Goal: Task Accomplishment & Management: Complete application form

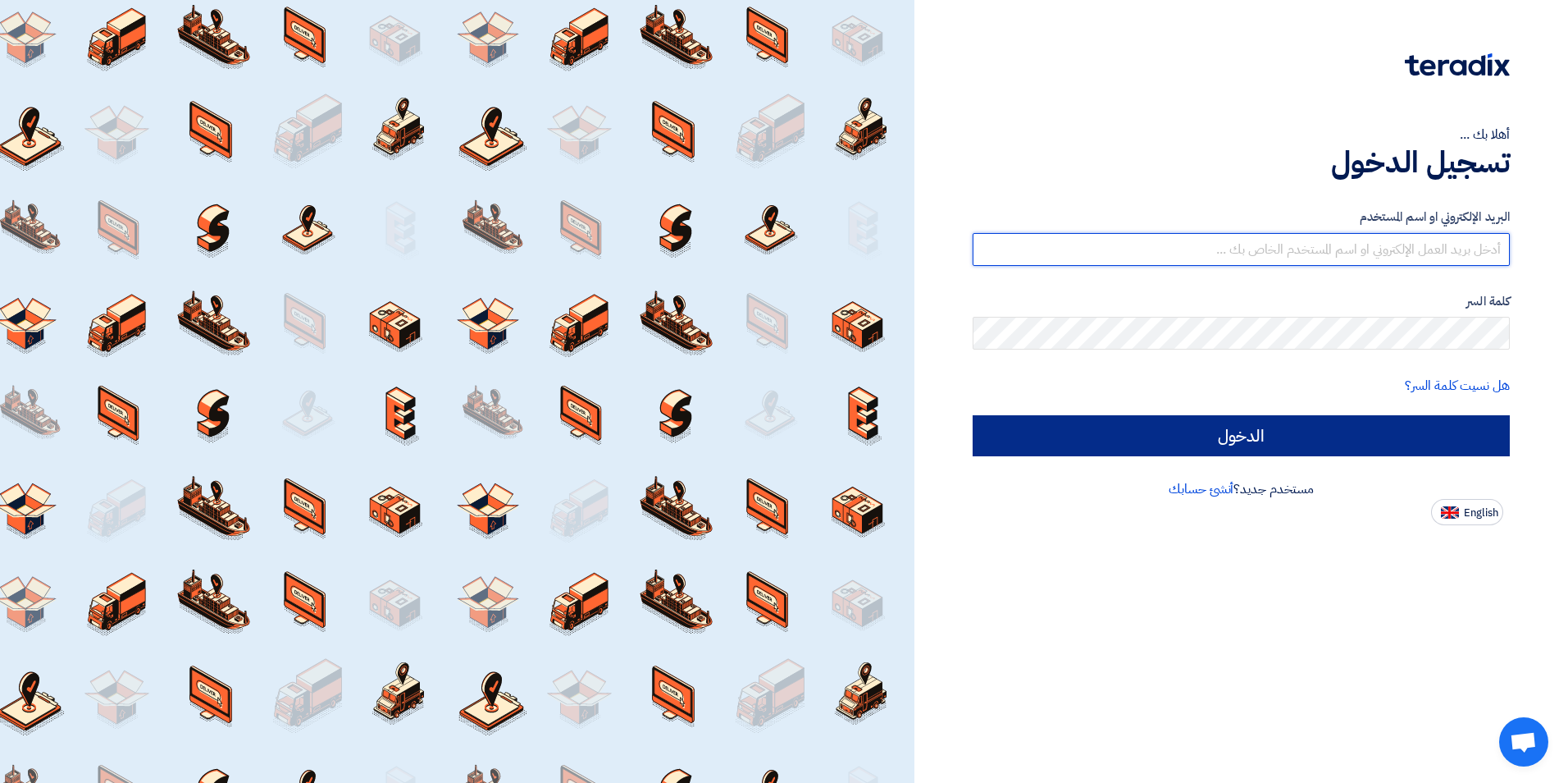
type input "[EMAIL_ADDRESS][DOMAIN_NAME]"
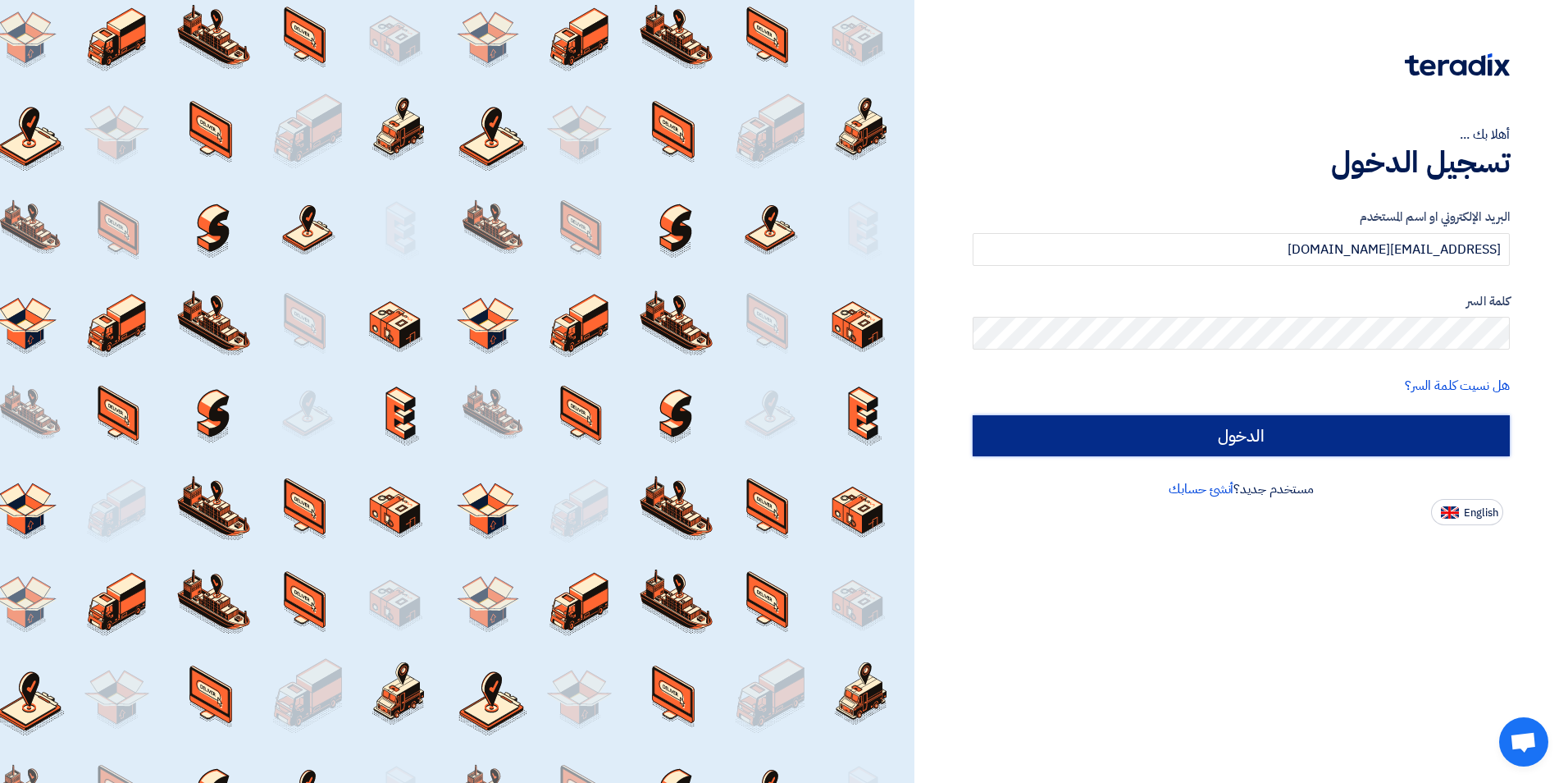
click at [1222, 438] on input "الدخول" at bounding box center [1241, 435] width 537 height 41
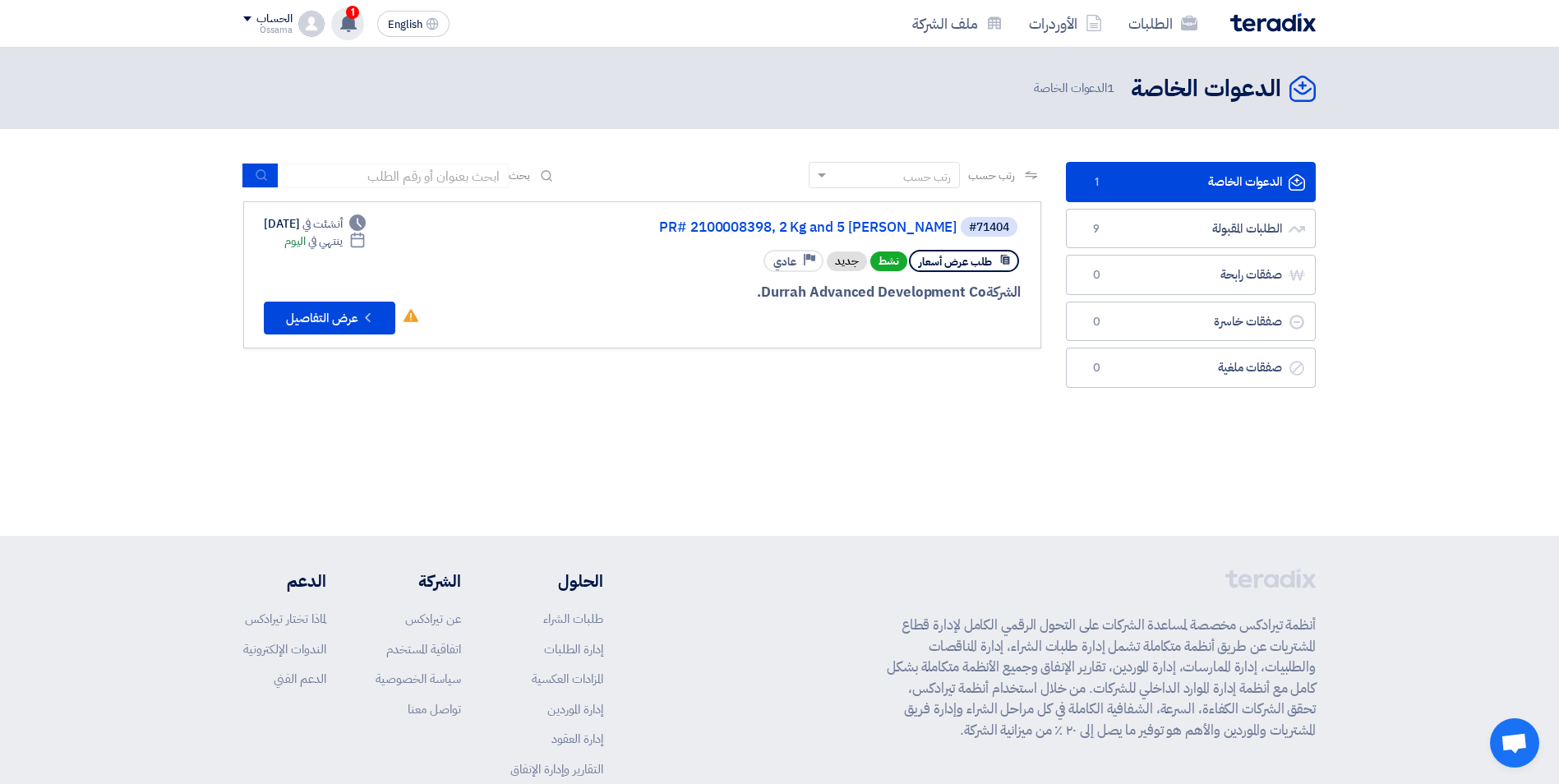
click at [341, 28] on icon at bounding box center [348, 23] width 18 height 18
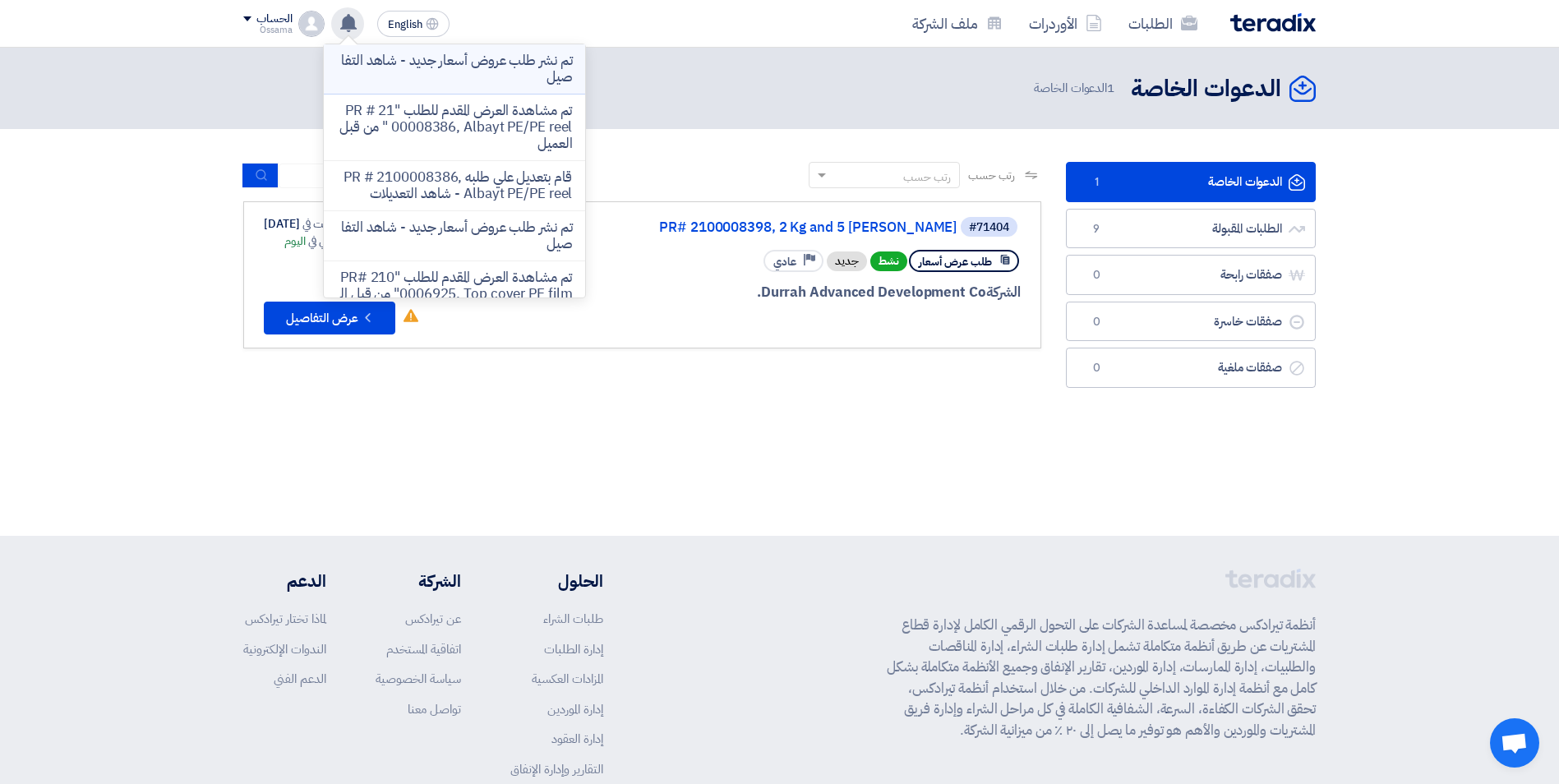
click at [441, 69] on p "تم نشر طلب عروض أسعار جديد - شاهد التفاصيل" at bounding box center [454, 68] width 235 height 33
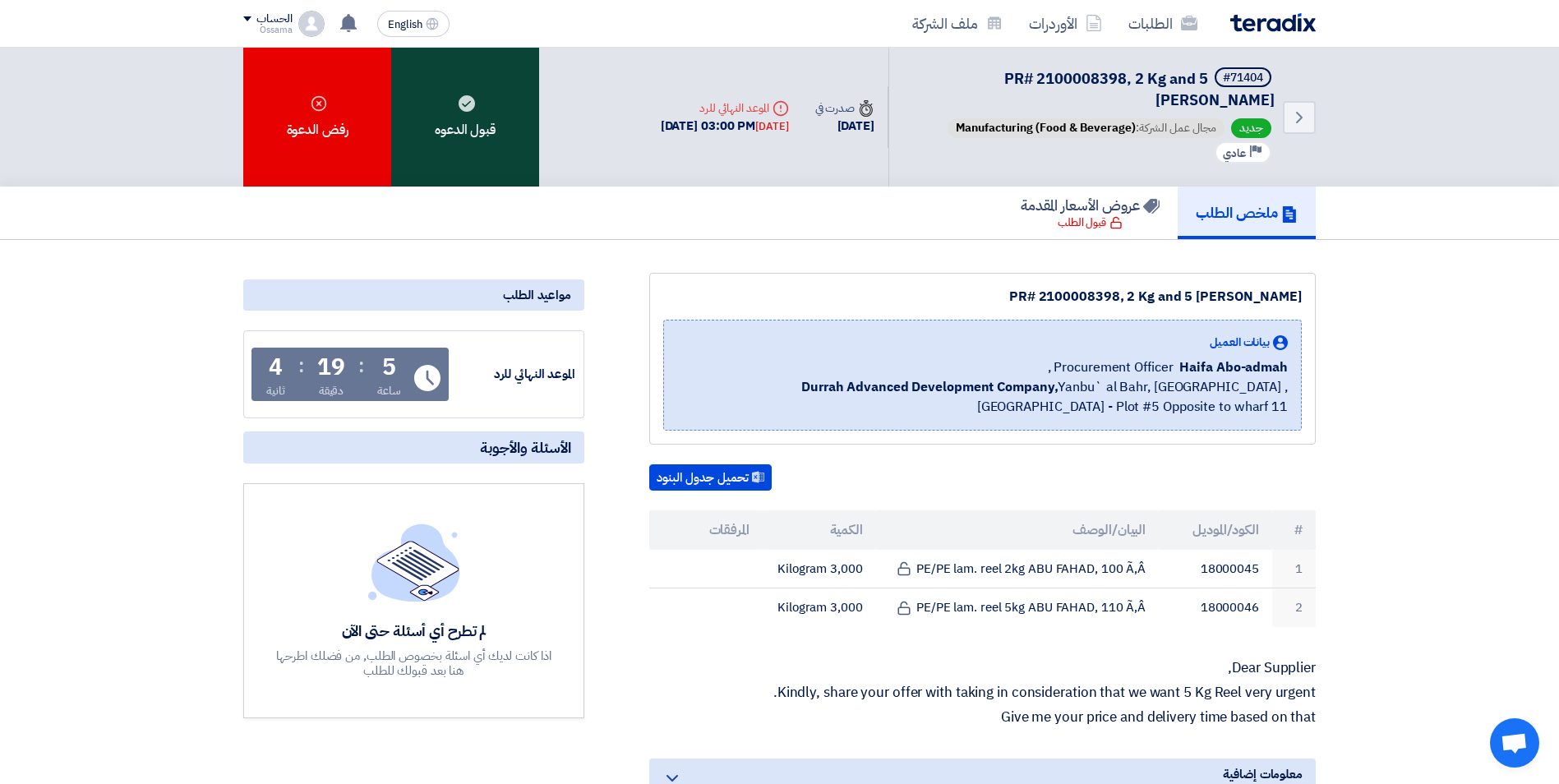
click at [456, 137] on div "قبول الدعوه" at bounding box center [465, 117] width 148 height 139
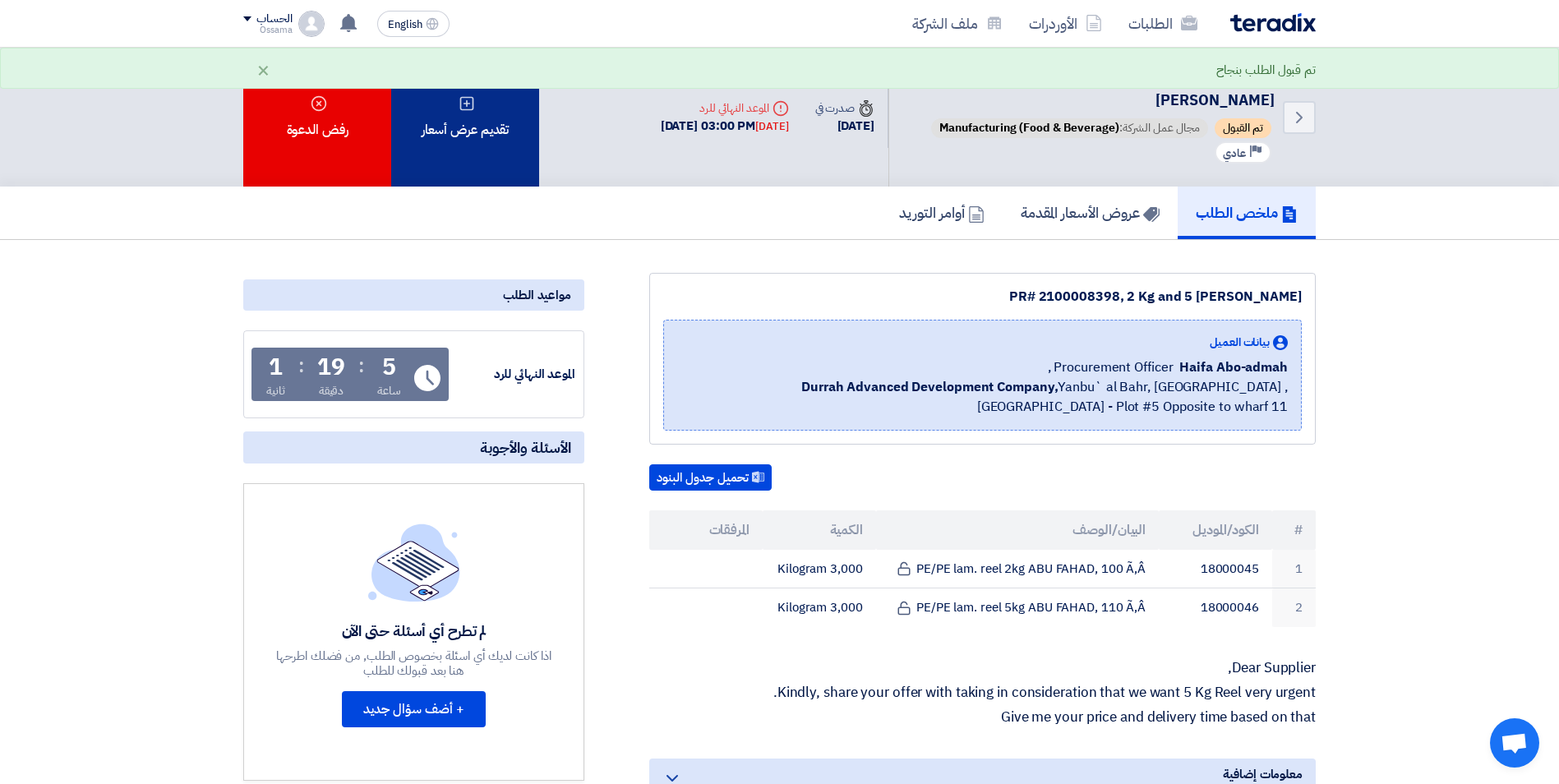
click at [483, 150] on div "تقديم عرض أسعار" at bounding box center [465, 117] width 148 height 139
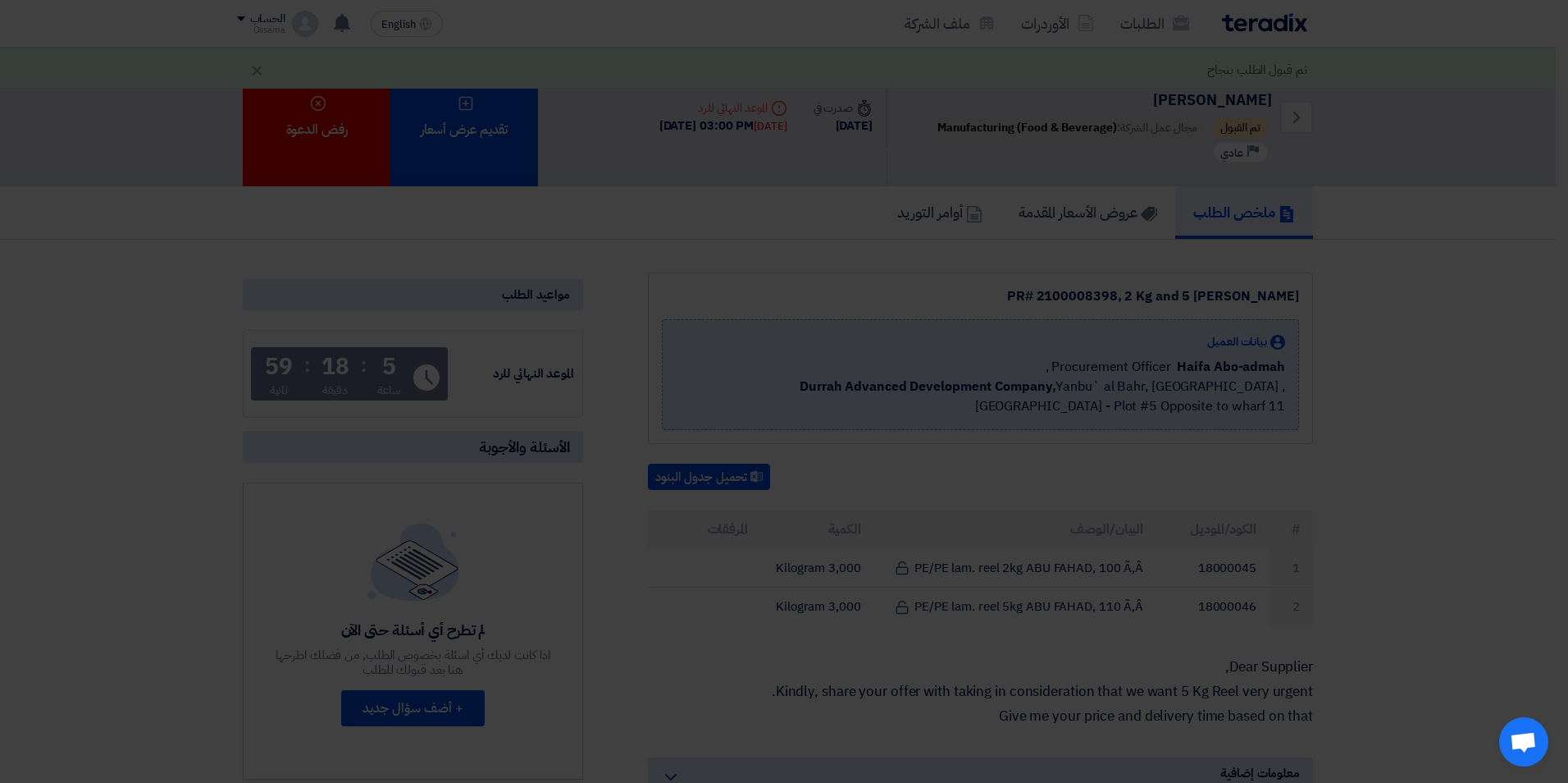
click at [787, 258] on div "أبدأ في تقديم عرض أسعار جديد تقديم عرض أسعار جديد من البداية" at bounding box center [784, 162] width 902 height 236
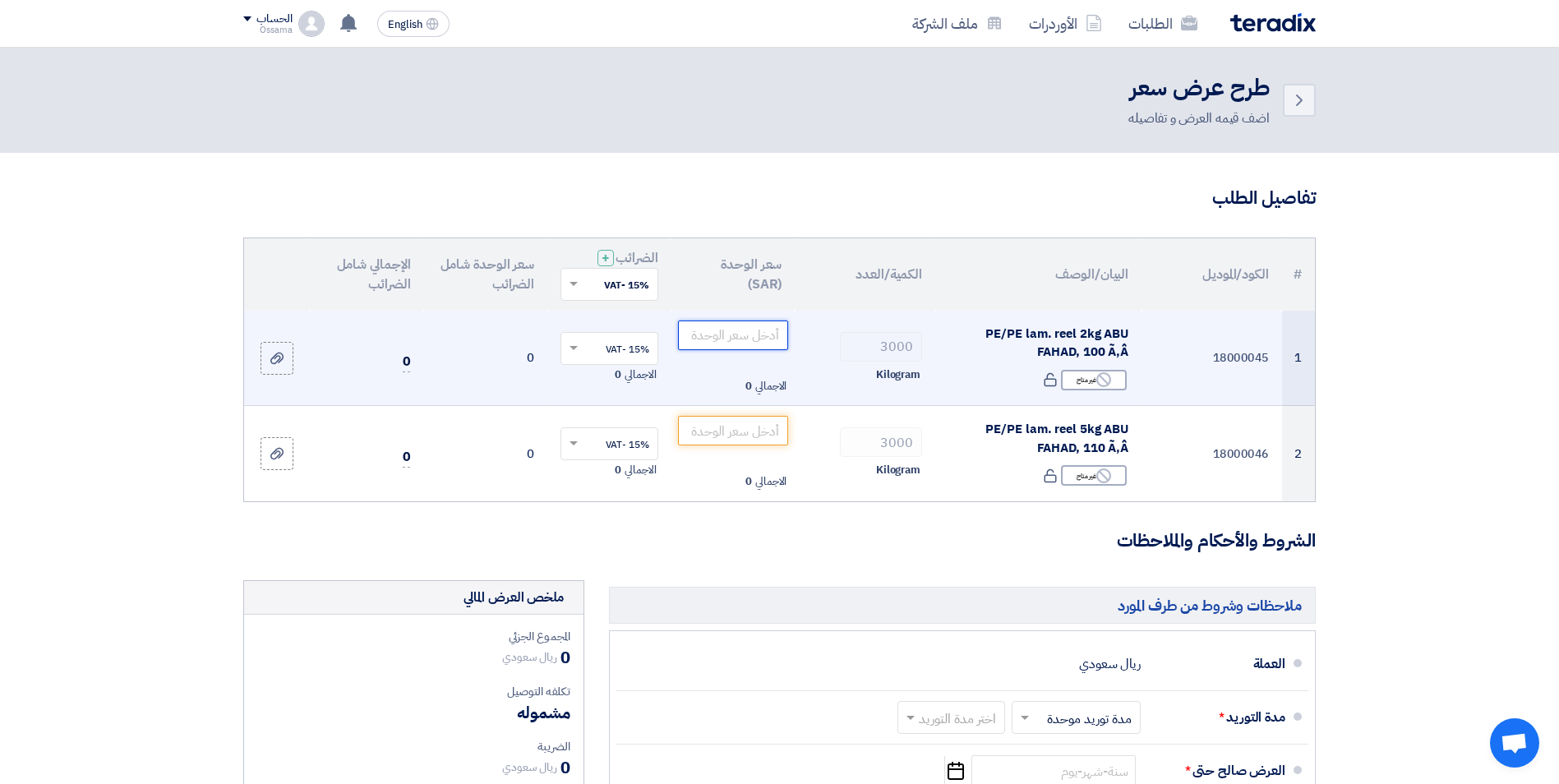
click at [719, 341] on input "number" at bounding box center [733, 335] width 111 height 29
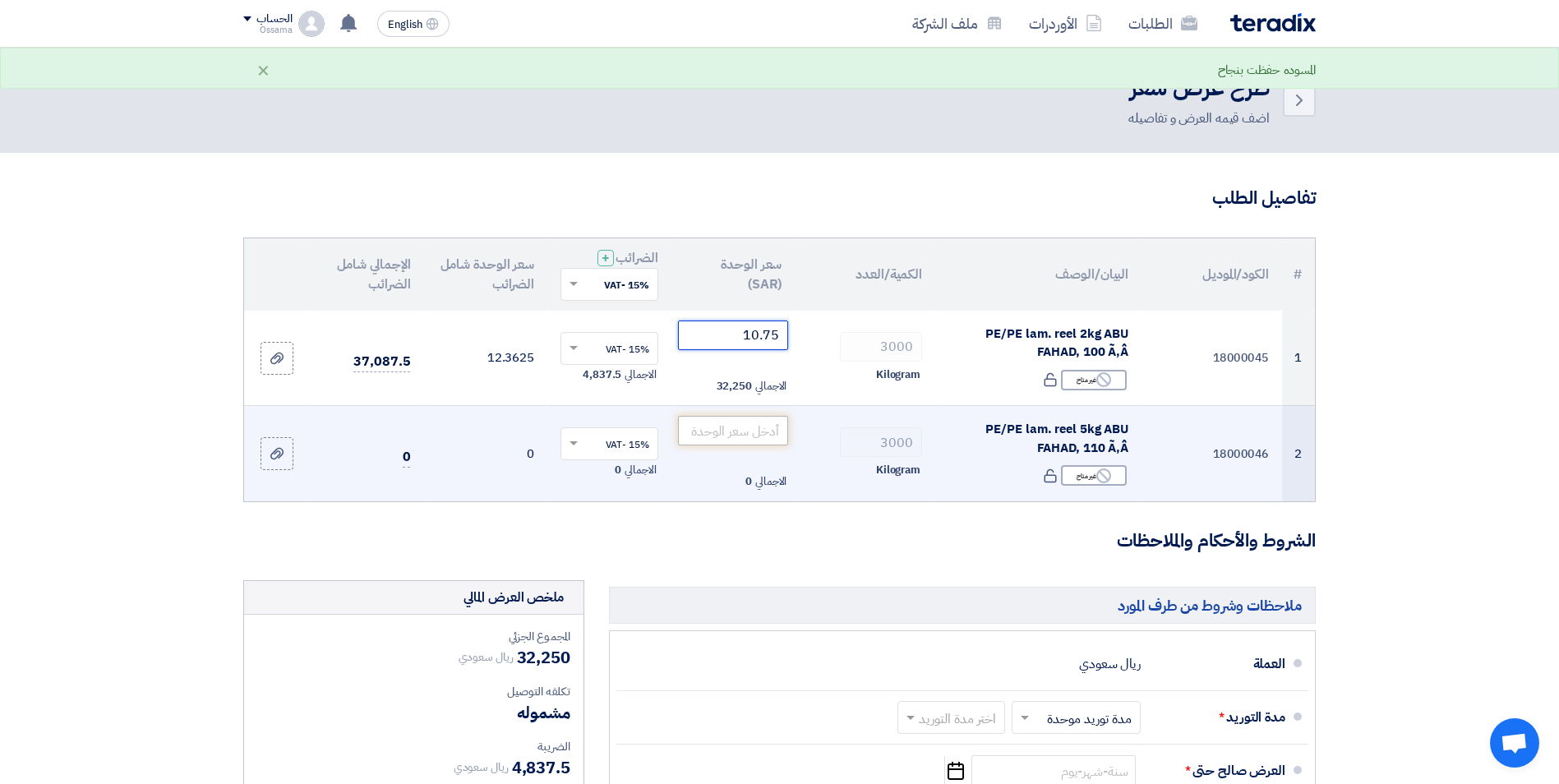
type input "10.75"
click at [709, 443] on input "number" at bounding box center [733, 430] width 111 height 29
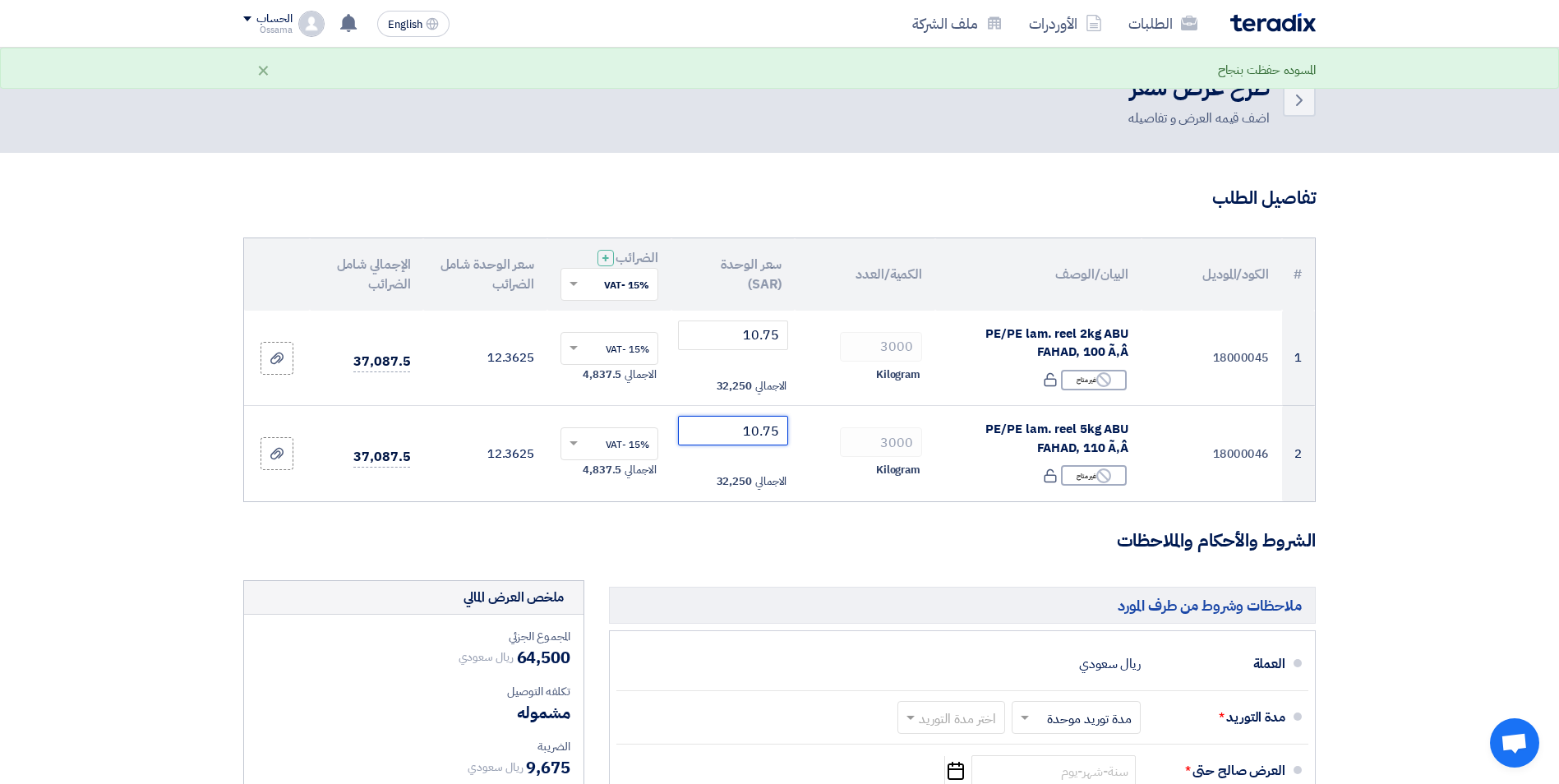
scroll to position [83, 0]
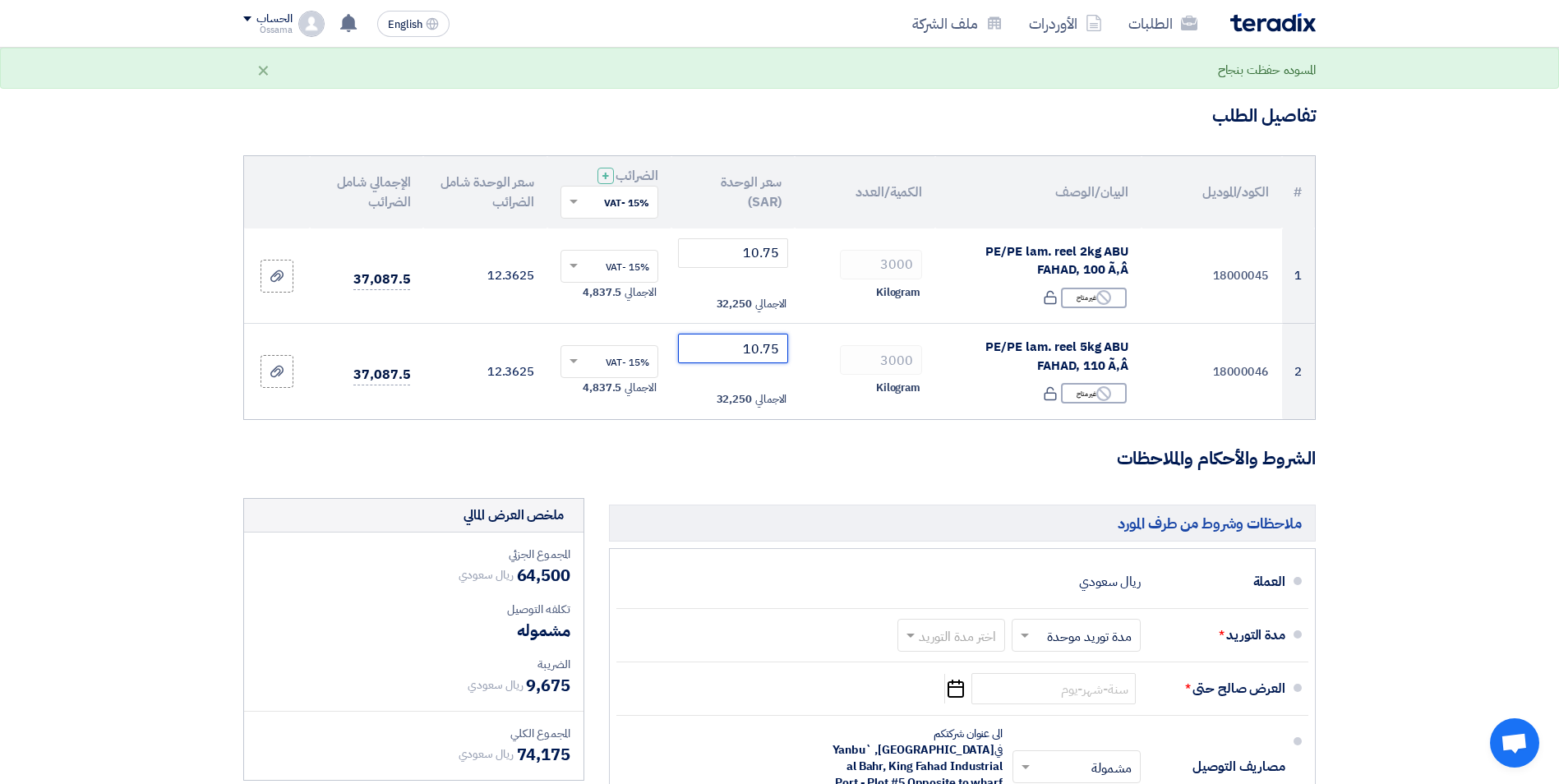
type input "10.75"
click at [884, 474] on form "تفاصيل الطلب # الكود/الموديل البيان/الوصف الكمية/العدد سعر الوحدة (SAR) الضرائب…" at bounding box center [779, 593] width 1072 height 979
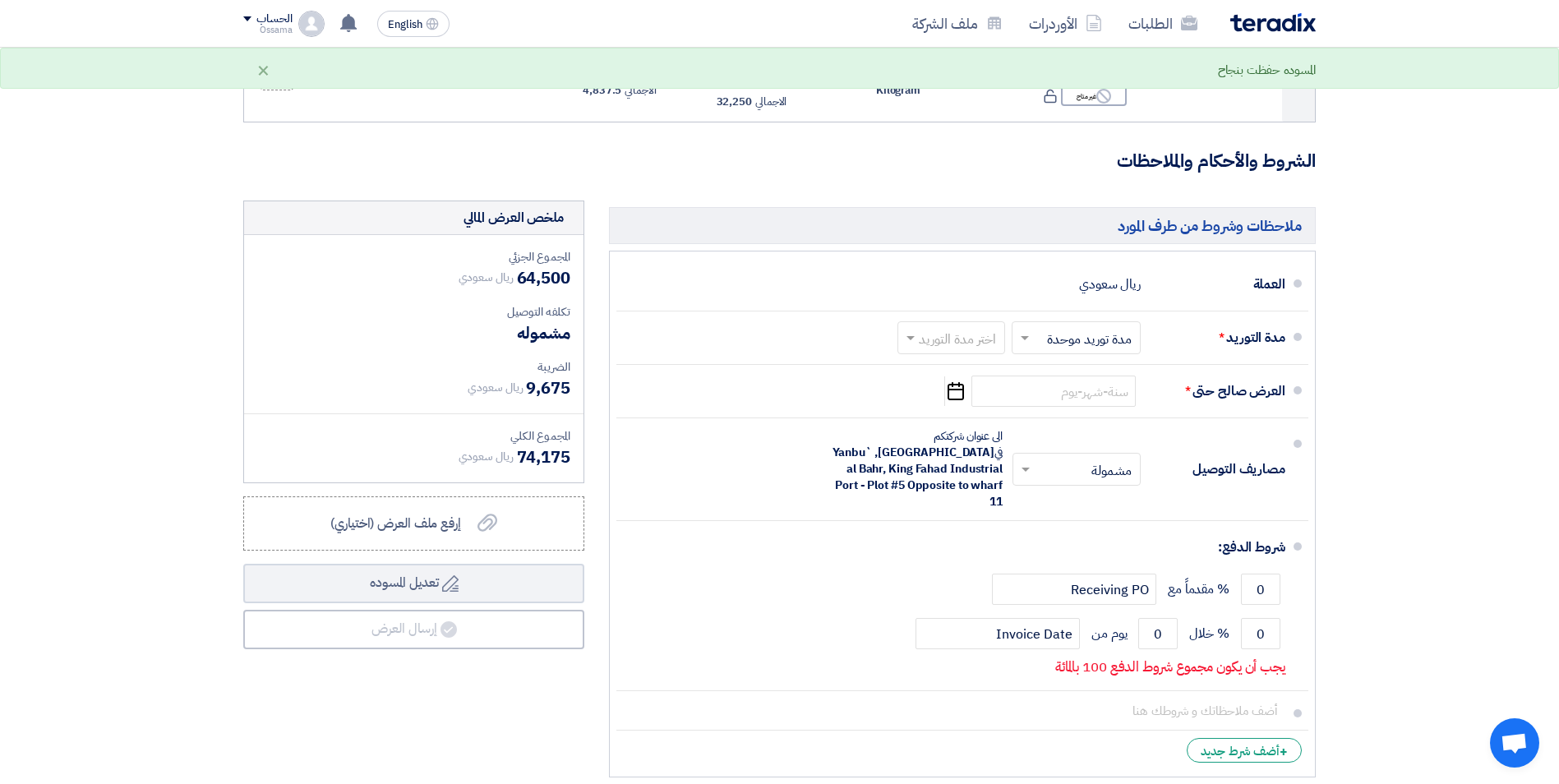
scroll to position [411, 0]
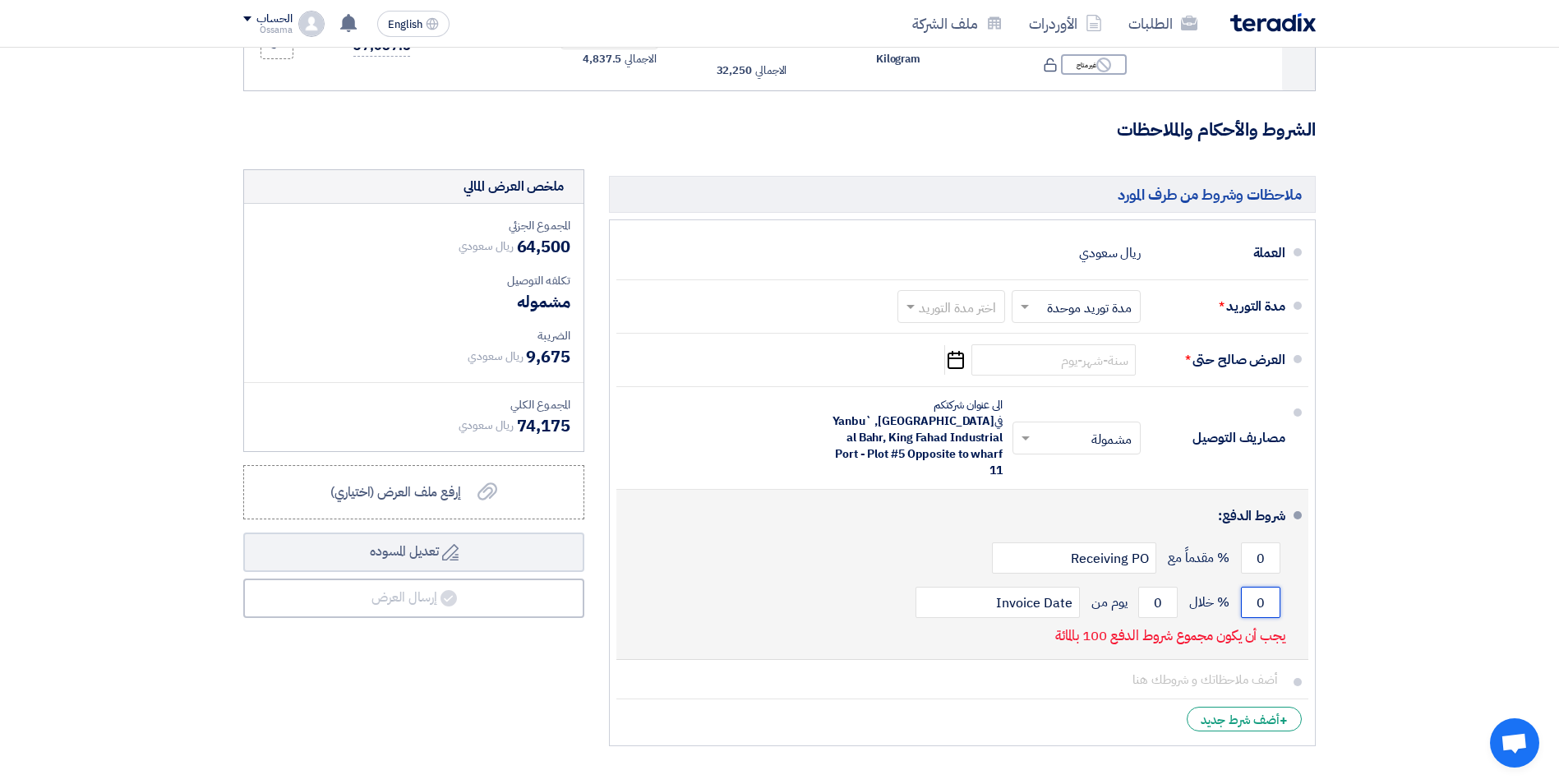
click at [1255, 589] on input "0" at bounding box center [1261, 602] width 39 height 31
type input "01"
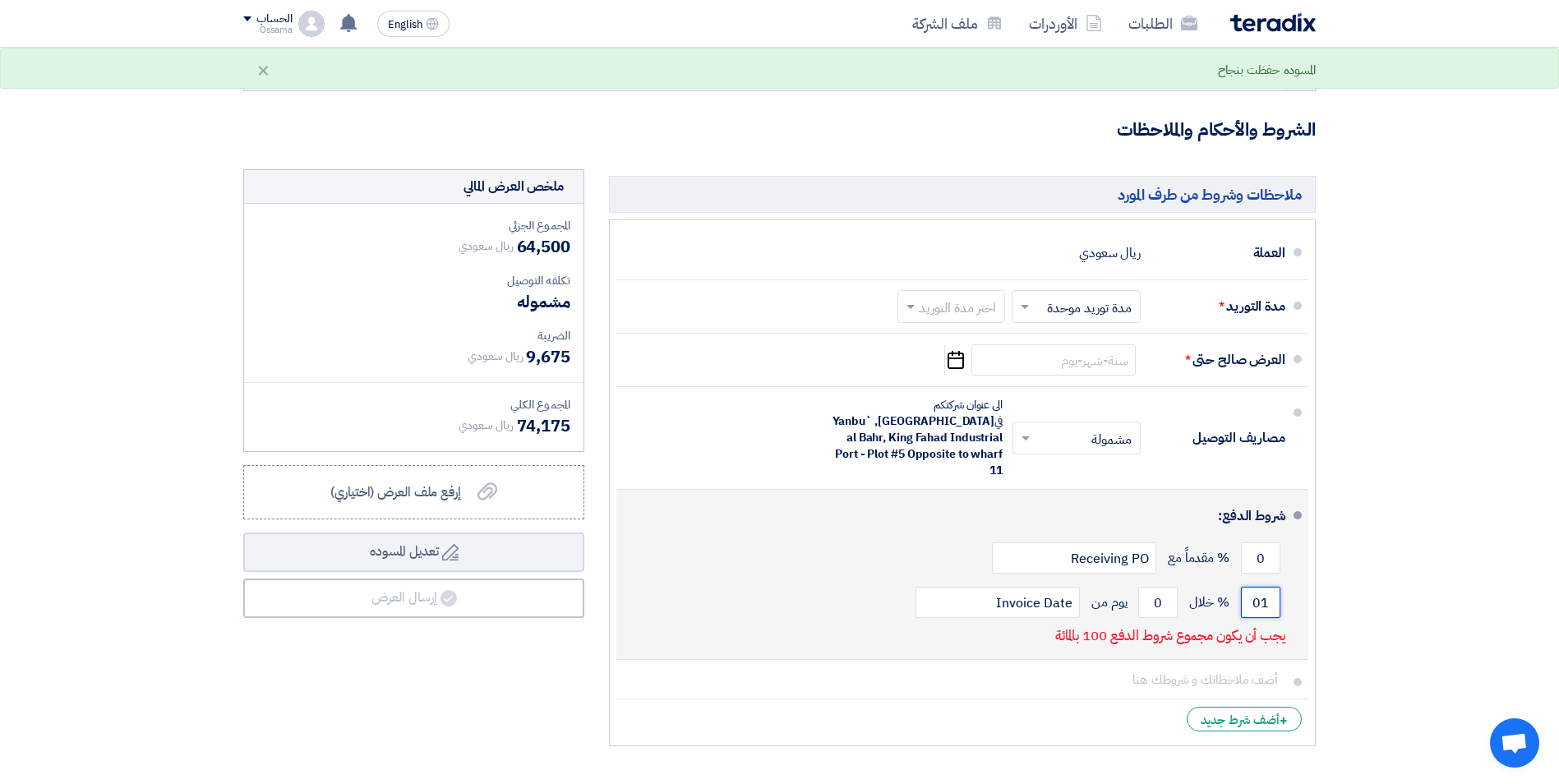
type input "0"
type input "100"
click at [1157, 587] on input "0" at bounding box center [1157, 602] width 39 height 31
drag, startPoint x: 1164, startPoint y: 587, endPoint x: 1141, endPoint y: 584, distance: 23.2
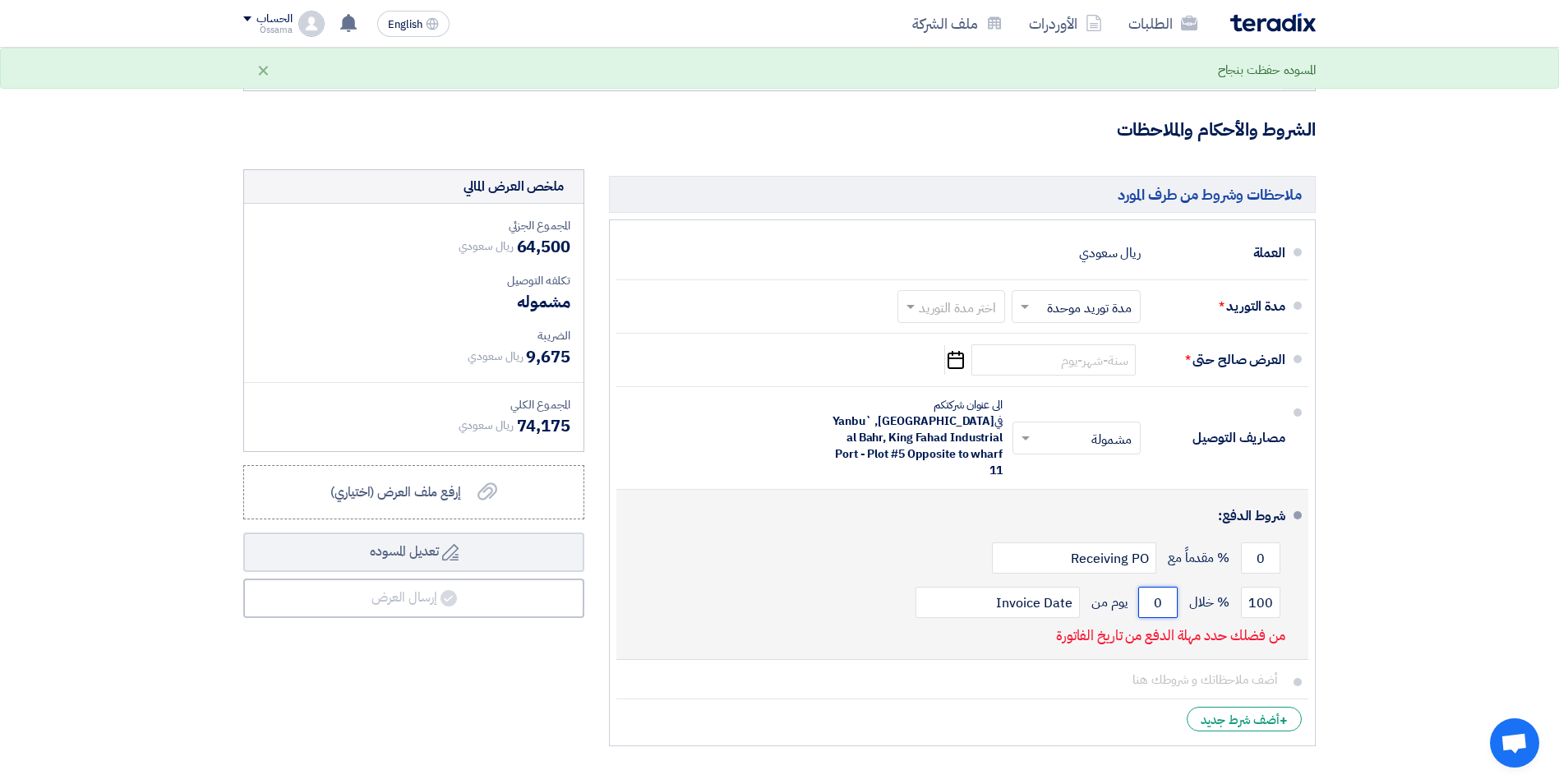
click at [1141, 587] on input "0" at bounding box center [1157, 602] width 39 height 31
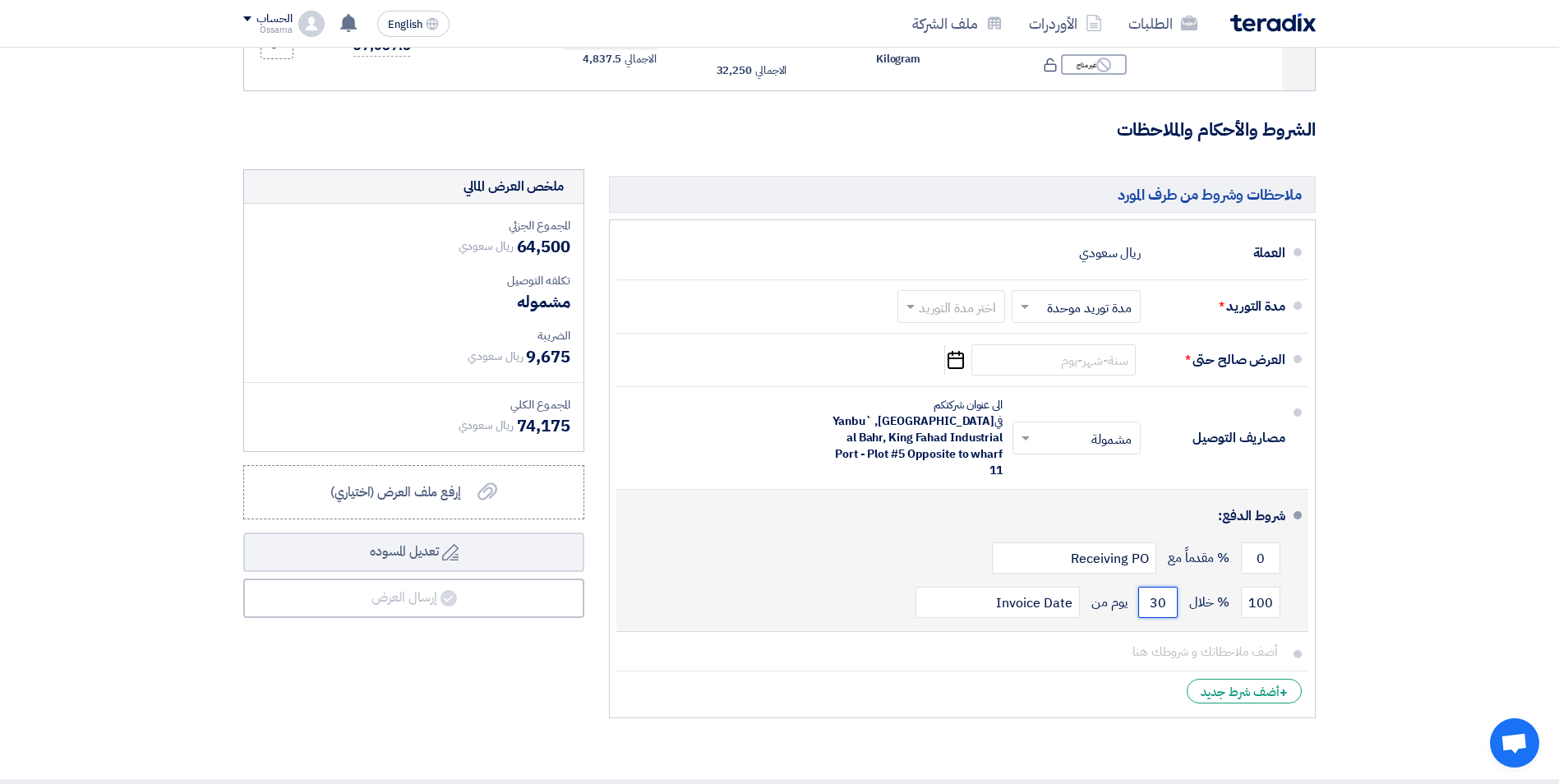
type input "30"
click at [762, 535] on div "0 % مقدماً مع Receiving PO" at bounding box center [958, 558] width 656 height 44
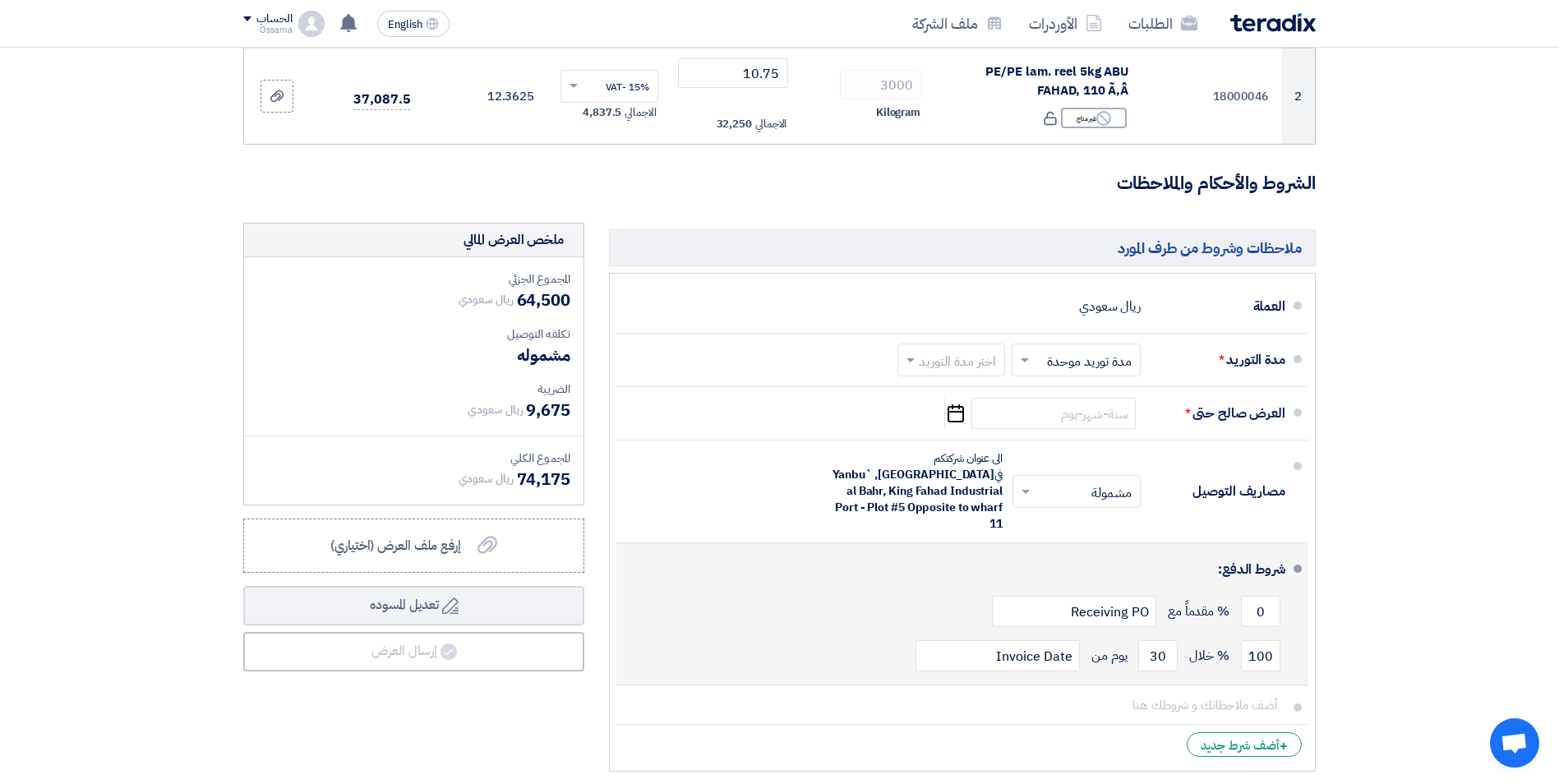
scroll to position [329, 0]
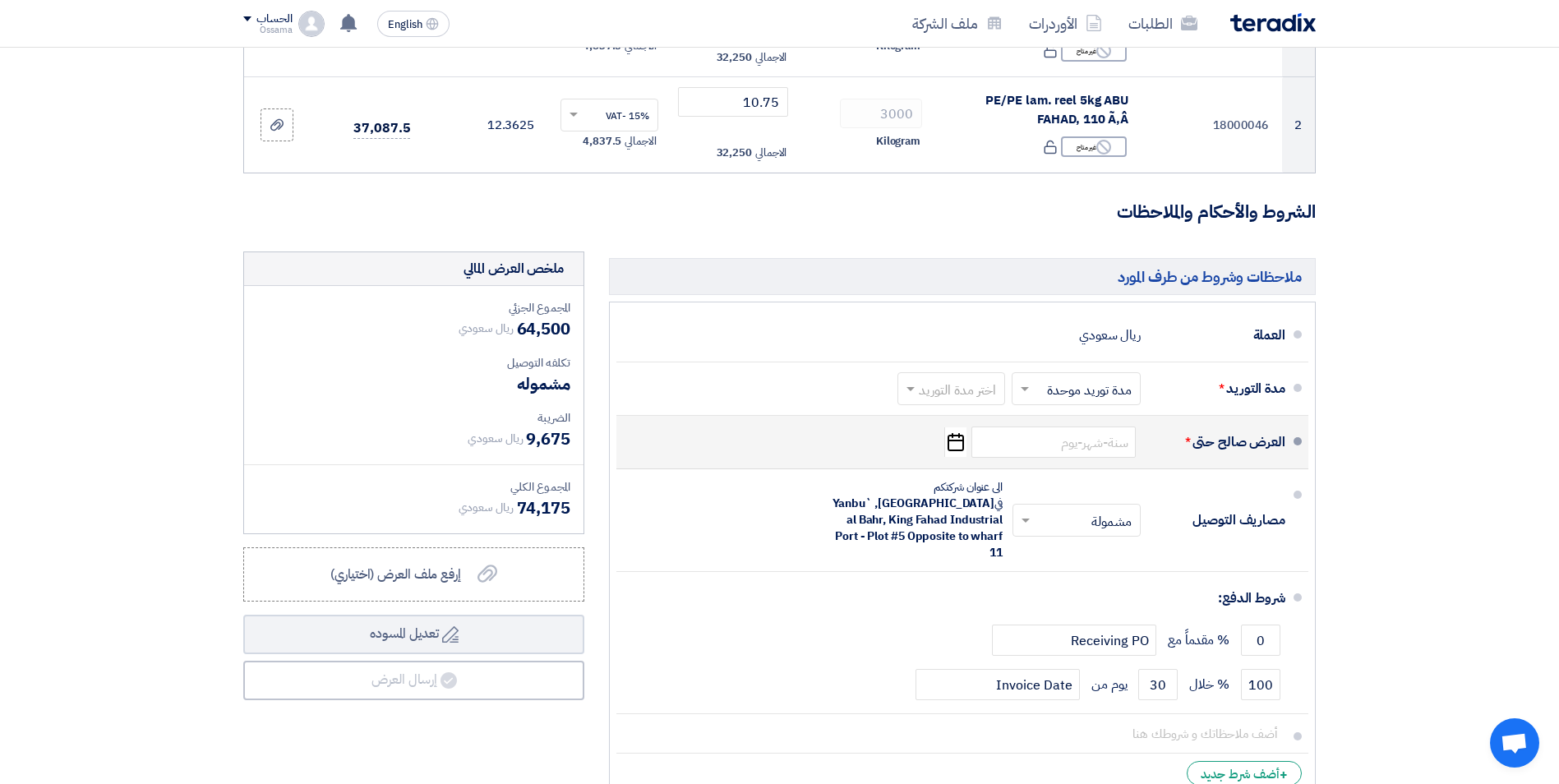
click at [953, 449] on icon "Pick a date" at bounding box center [955, 441] width 22 height 29
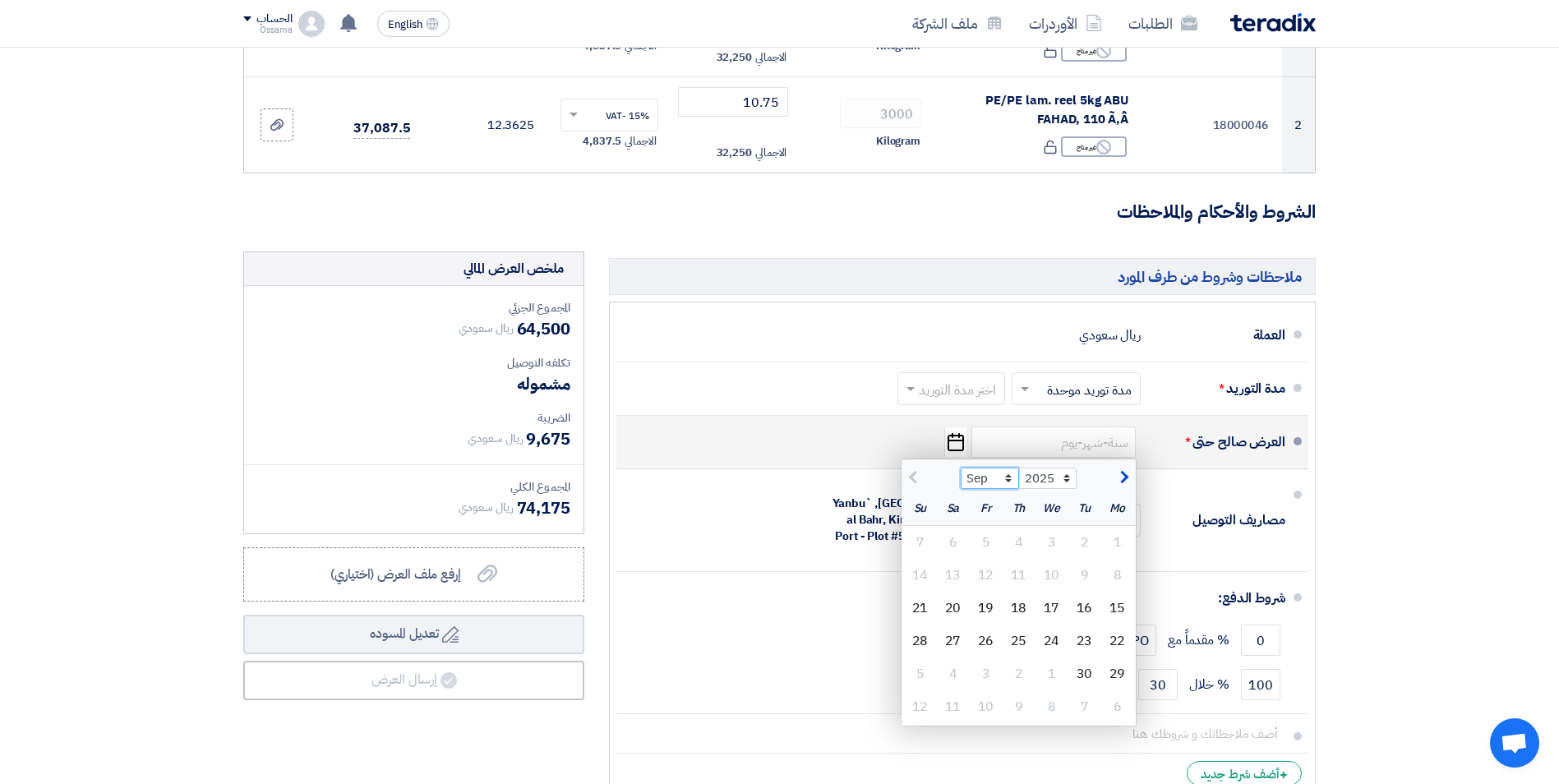
click at [1011, 478] on select "Sep Oct Nov Dec" at bounding box center [990, 478] width 59 height 21
select select "12"
click at [960, 467] on select "Sep Oct Nov Dec" at bounding box center [990, 478] width 59 height 21
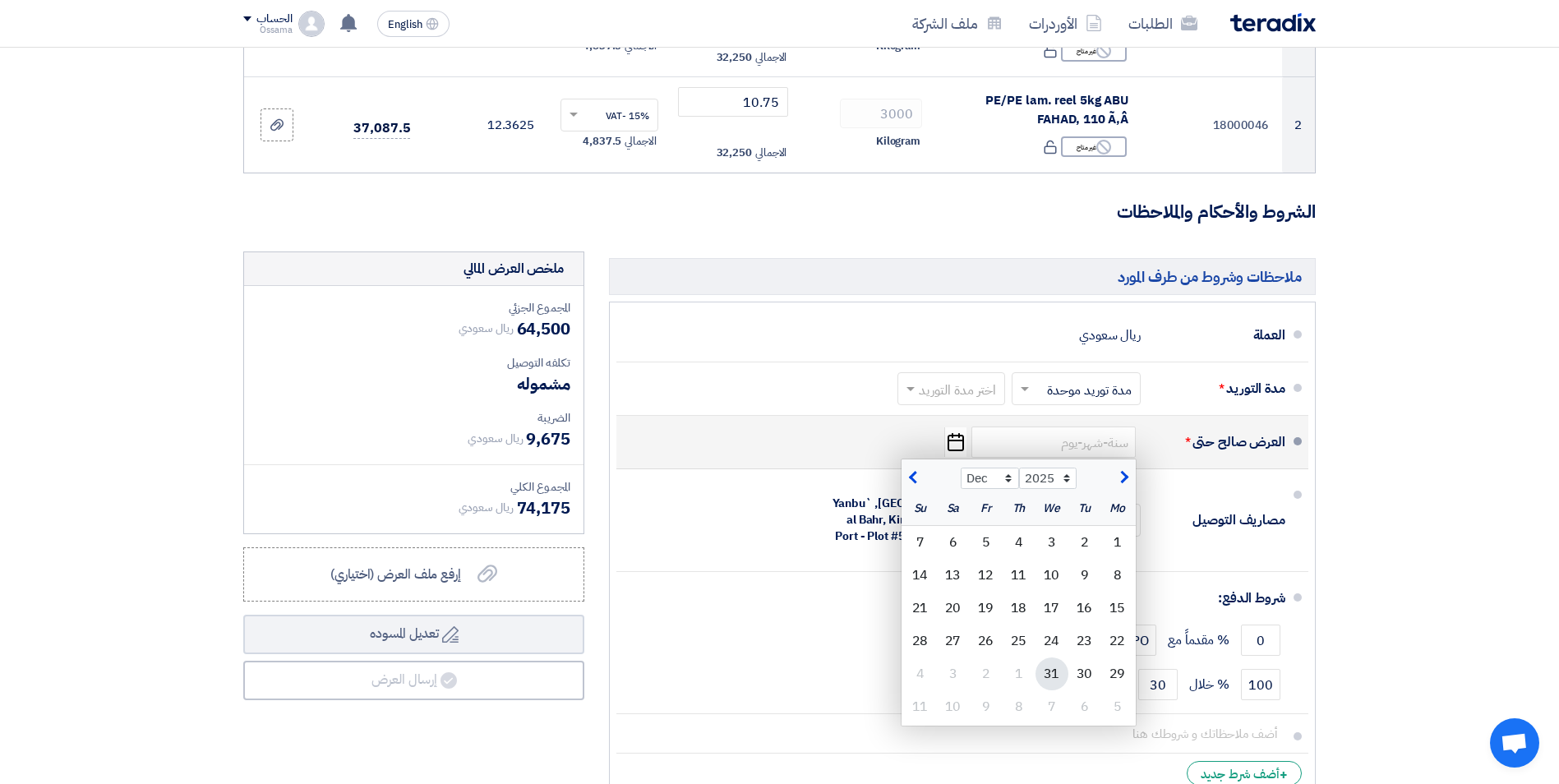
click at [1052, 673] on div "31" at bounding box center [1052, 673] width 33 height 33
type input "[DATE]"
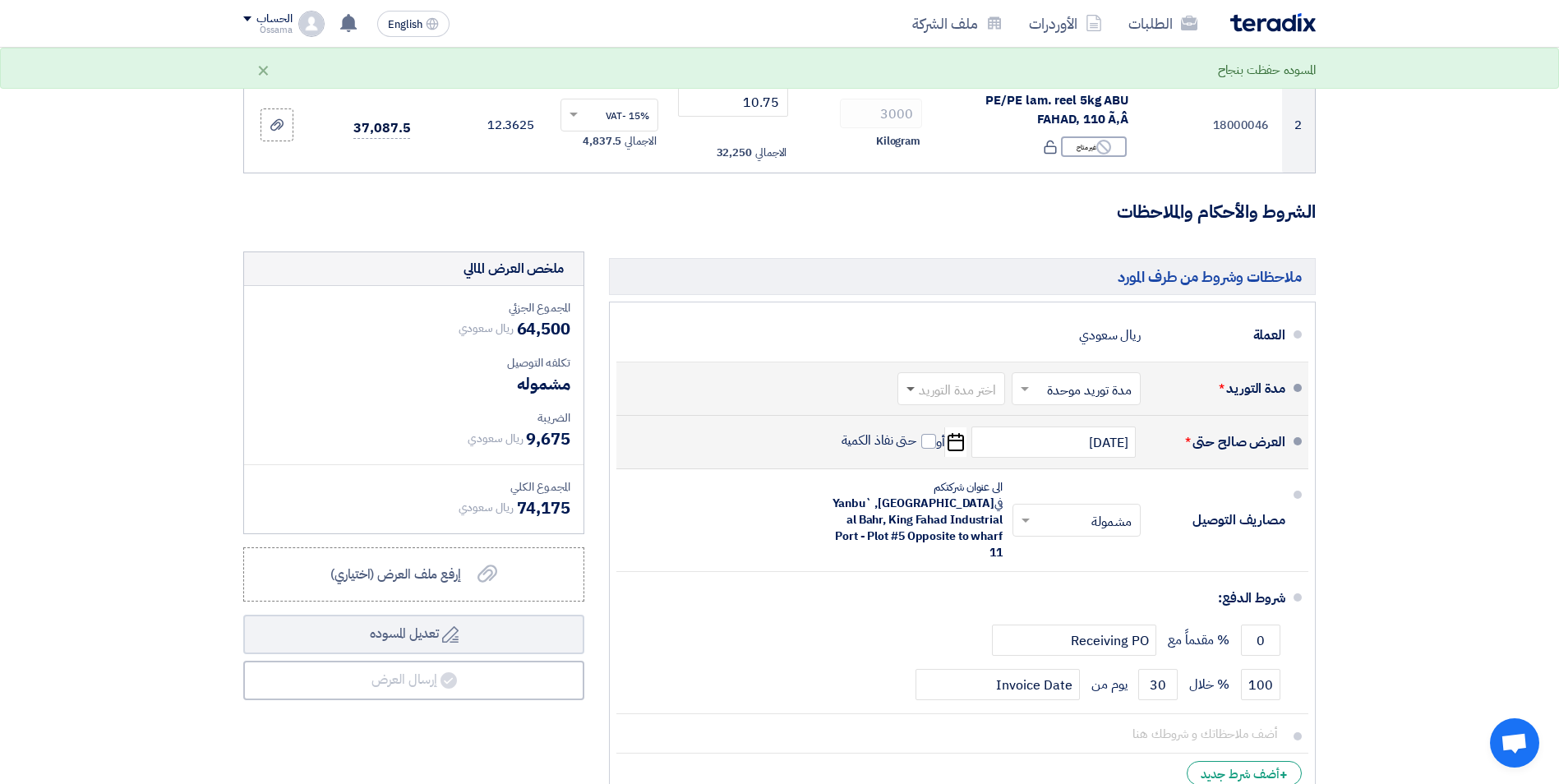
click at [909, 391] on span at bounding box center [910, 390] width 8 height 5
click at [959, 542] on span "4-6 اسبوع" at bounding box center [971, 545] width 56 height 20
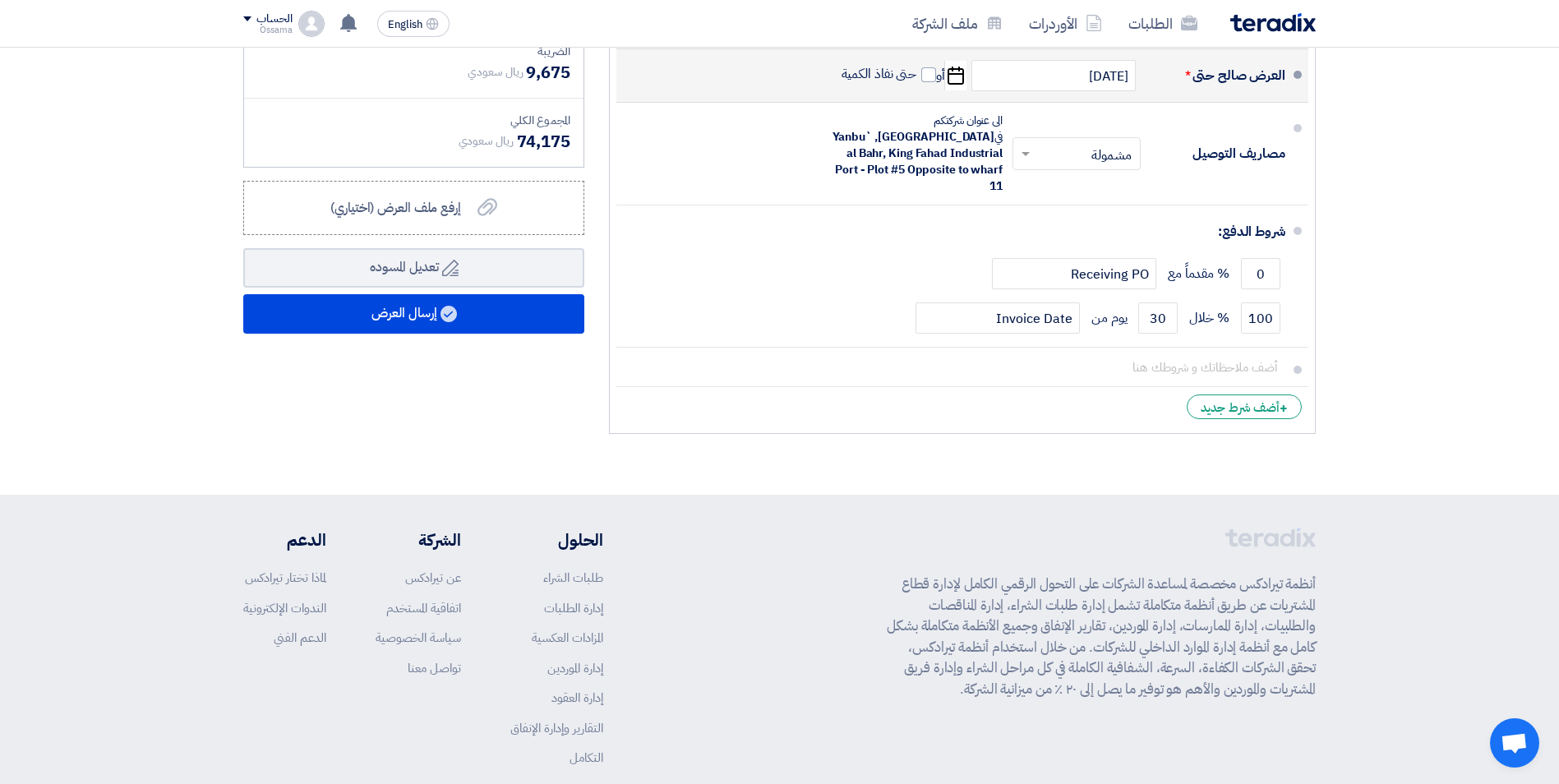
scroll to position [657, 0]
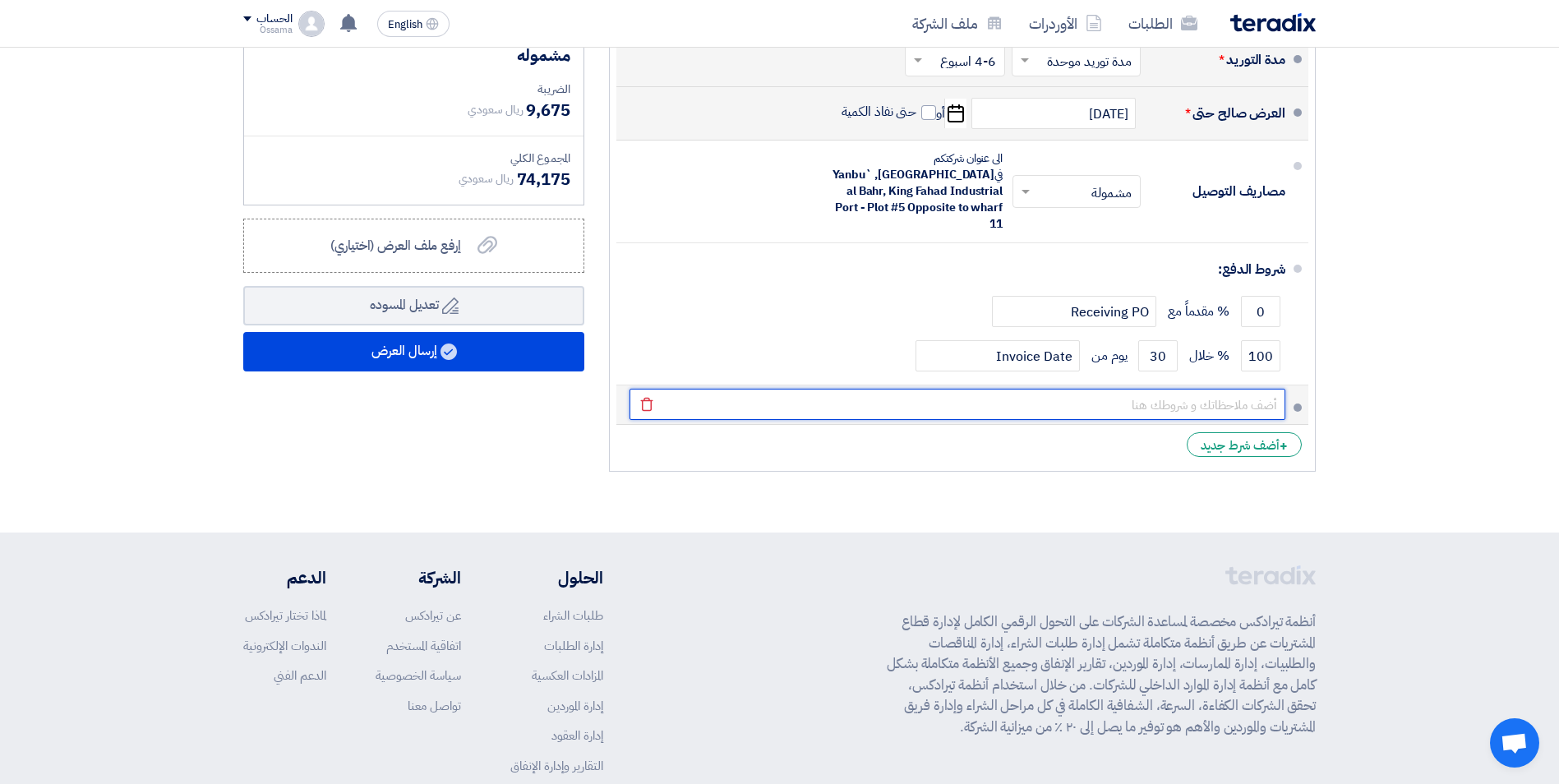
click at [1119, 389] on input "text" at bounding box center [958, 404] width 656 height 31
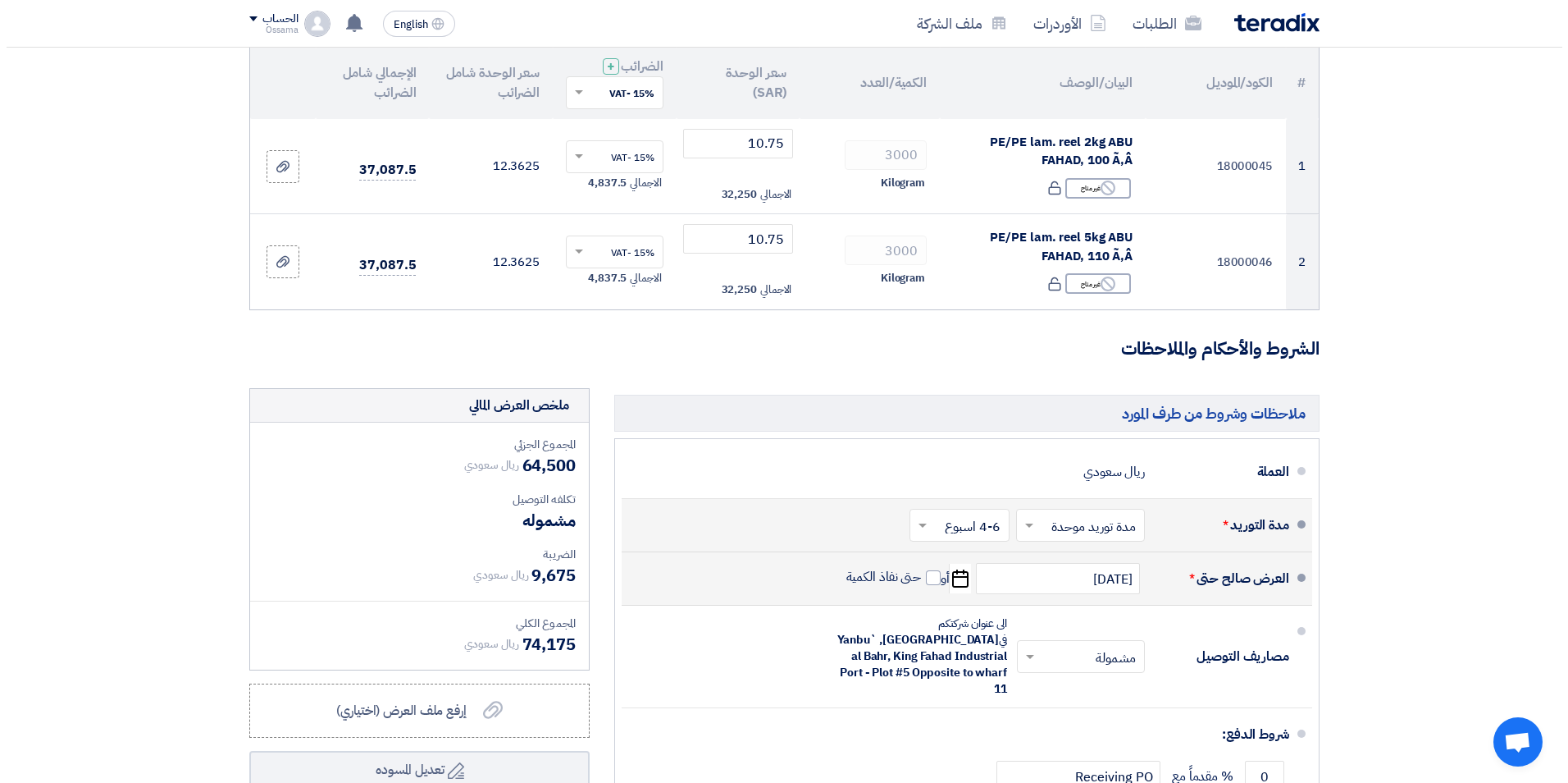
scroll to position [765, 0]
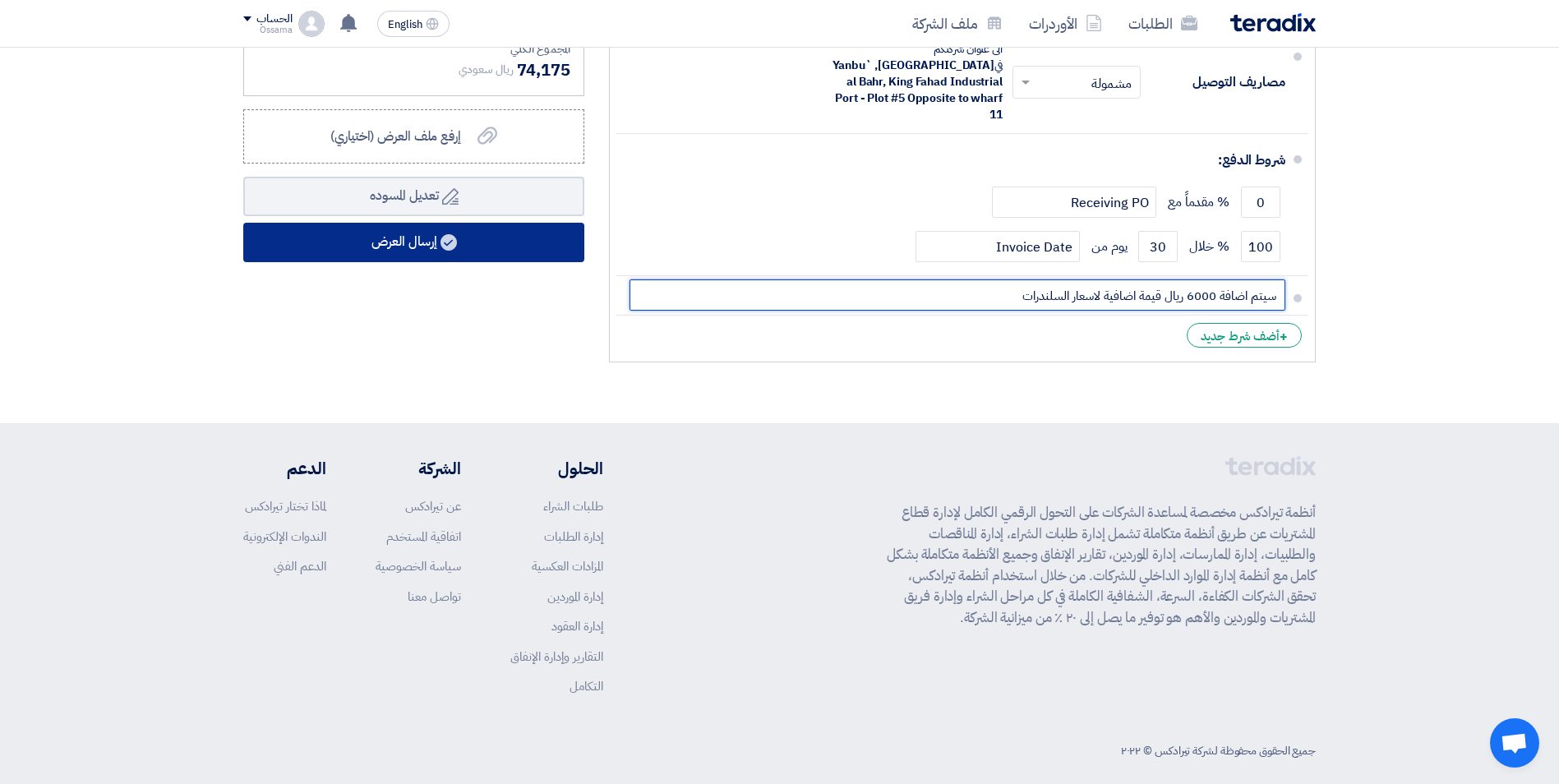
type input "سيتم اضافة 6000 ريال قيمة اضافية لاسعار السلندرات"
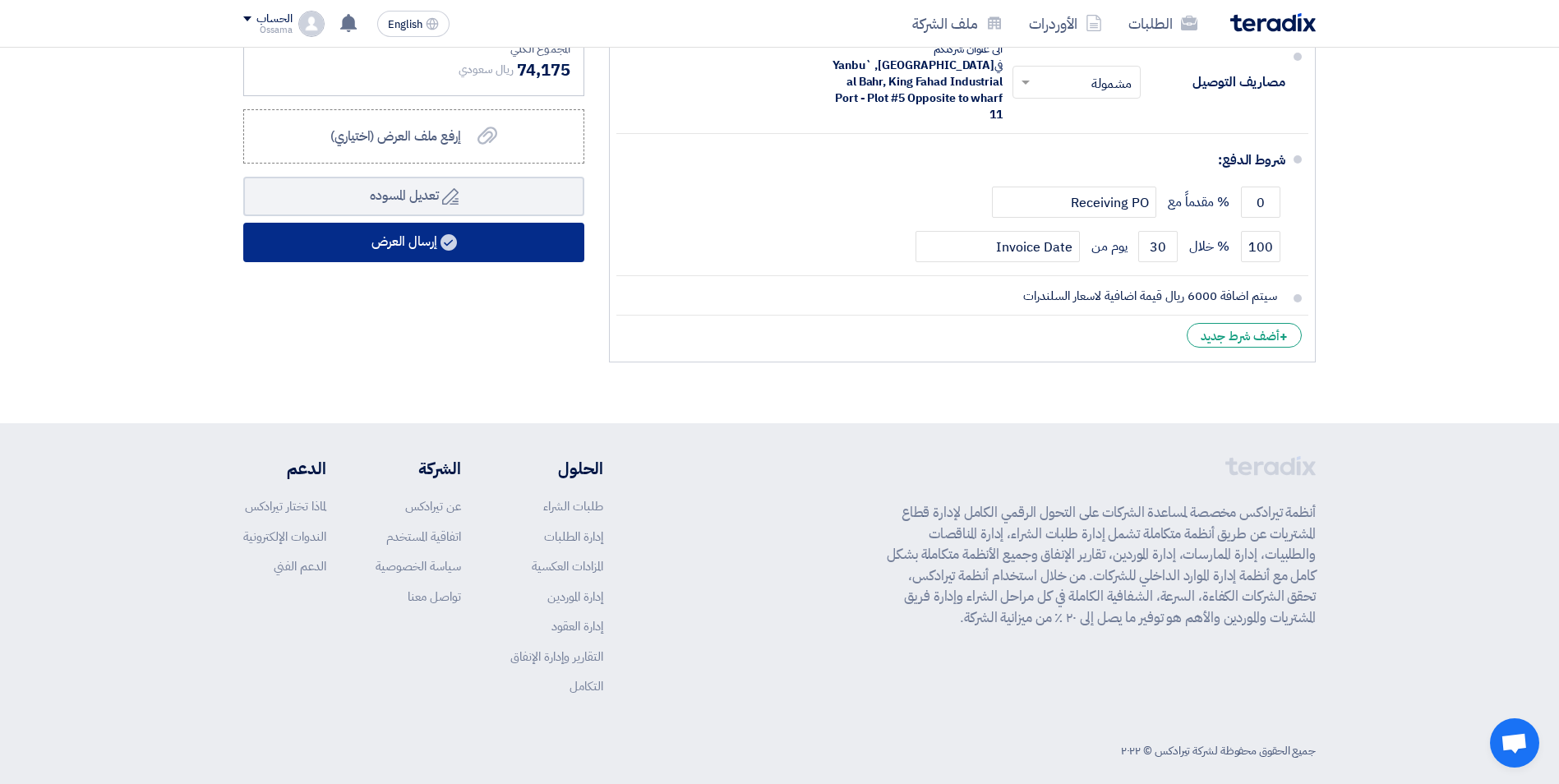
click at [439, 257] on button "إرسال العرض" at bounding box center [414, 242] width 341 height 39
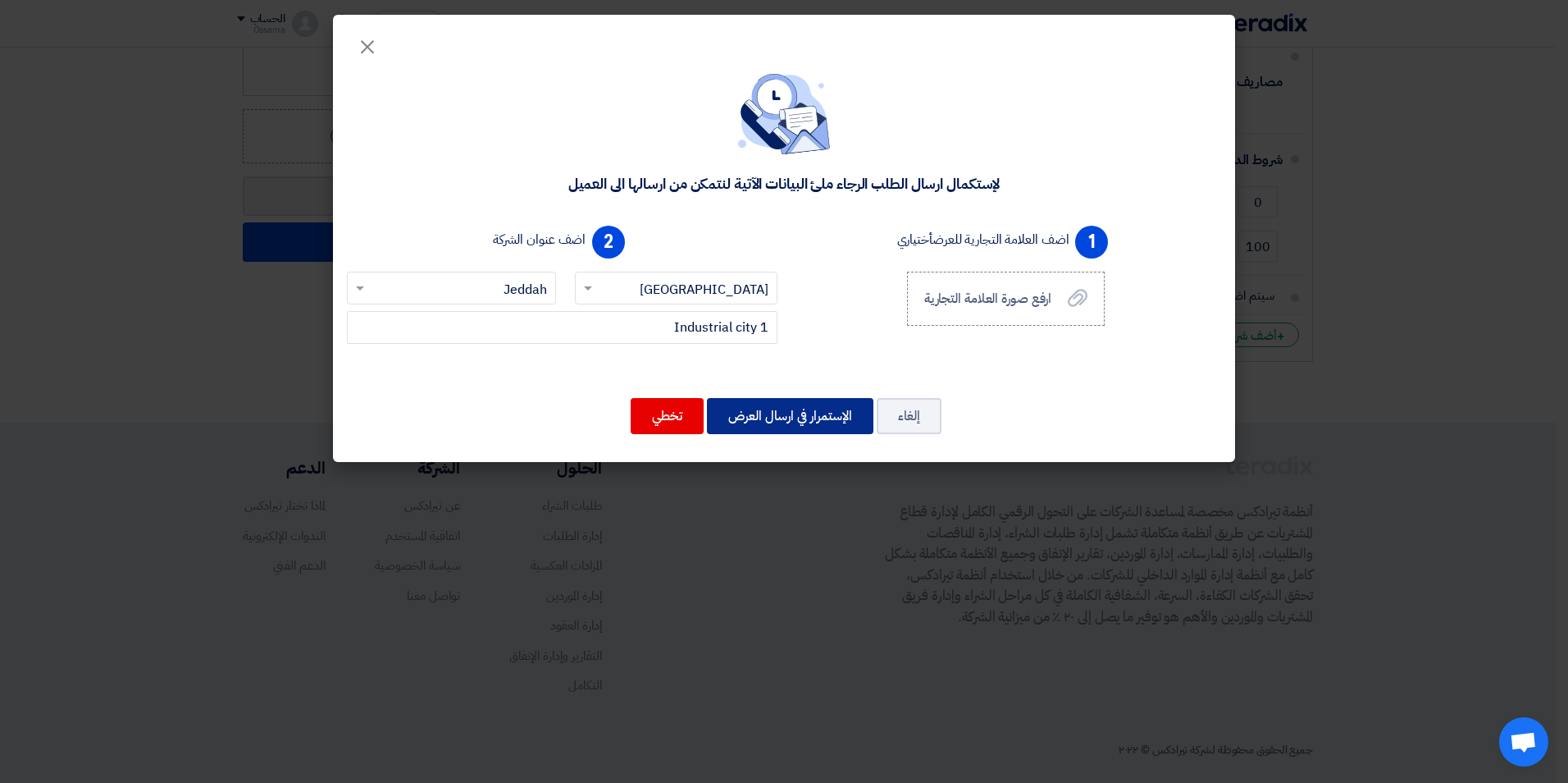
click at [769, 419] on button "الإستمرار في ارسال العرض" at bounding box center [790, 416] width 167 height 36
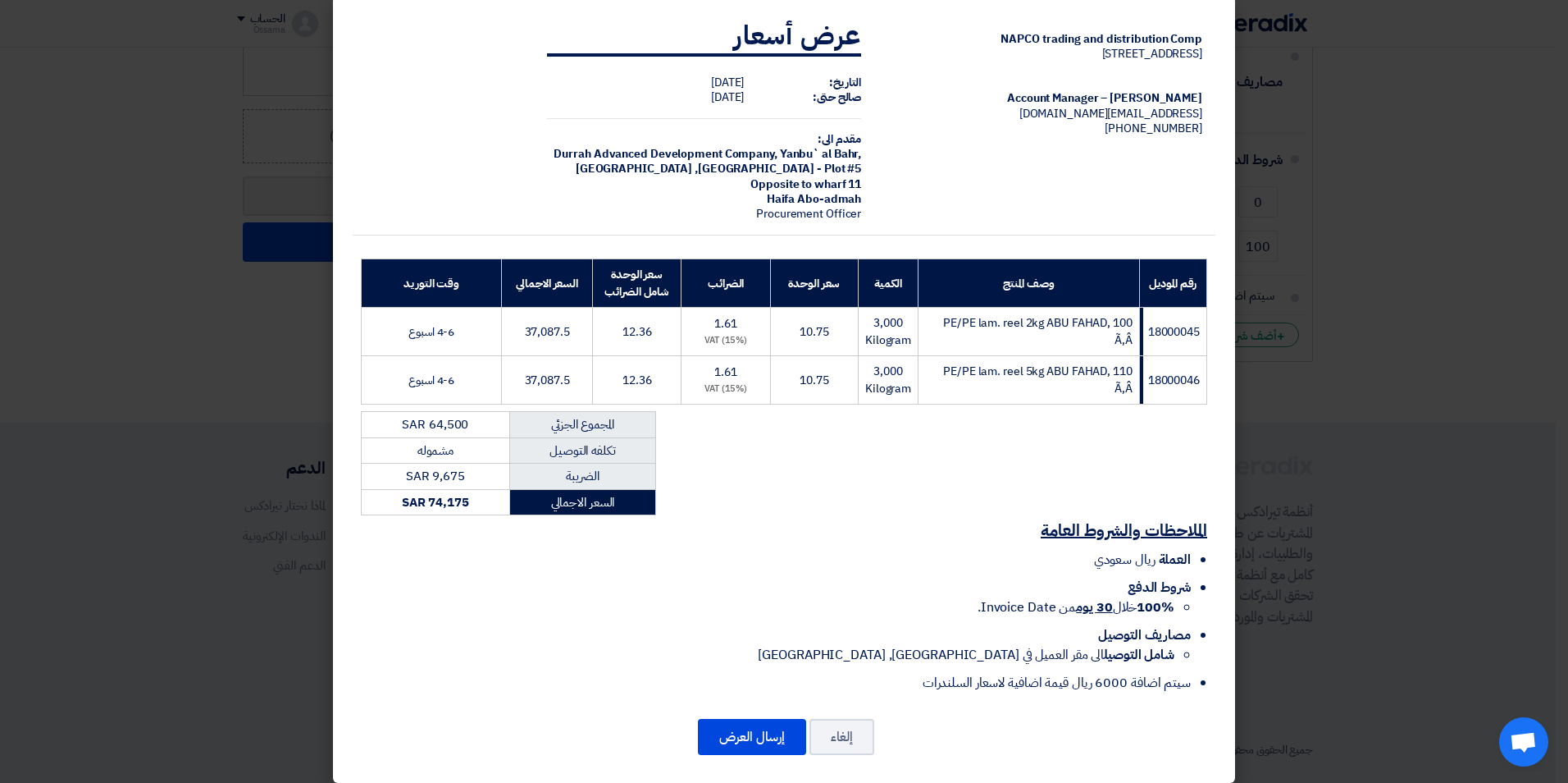
scroll to position [34, 0]
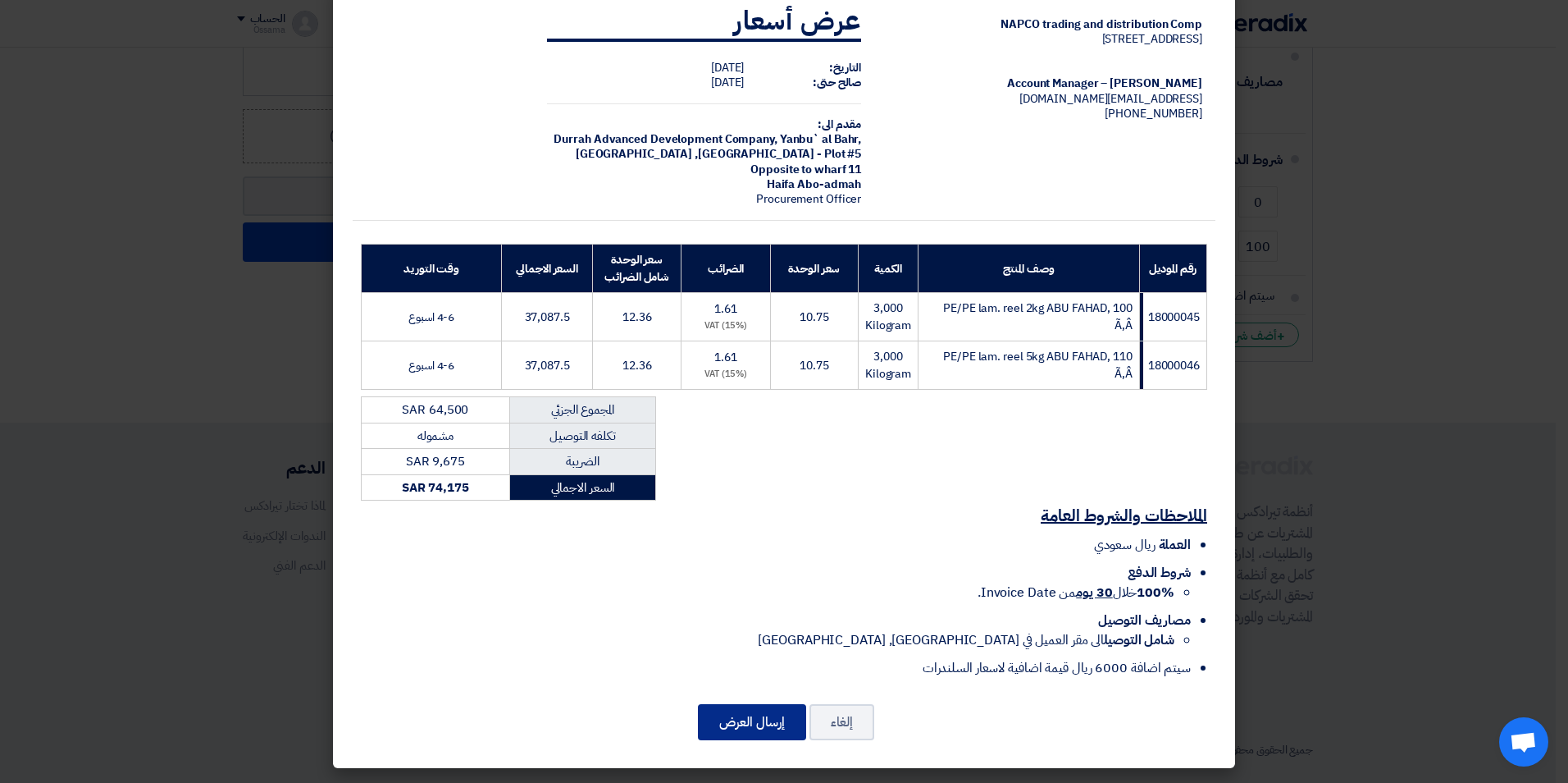
click at [748, 714] on button "إرسال العرض" at bounding box center [752, 722] width 108 height 36
